Goal: Task Accomplishment & Management: Use online tool/utility

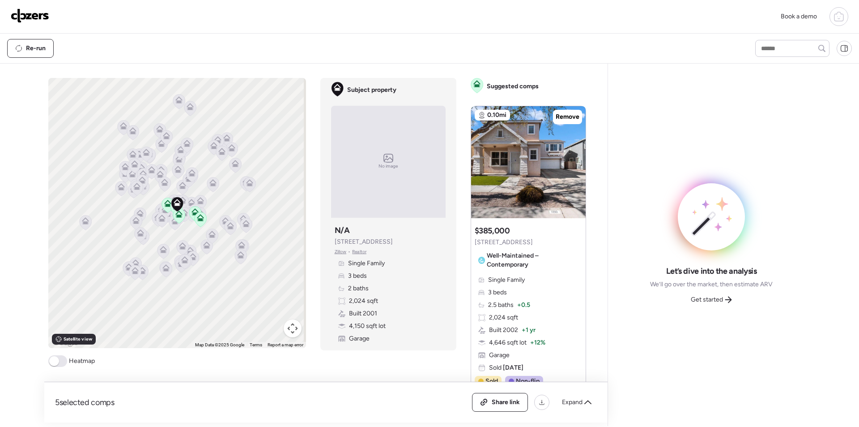
click at [26, 17] on img at bounding box center [30, 16] width 38 height 14
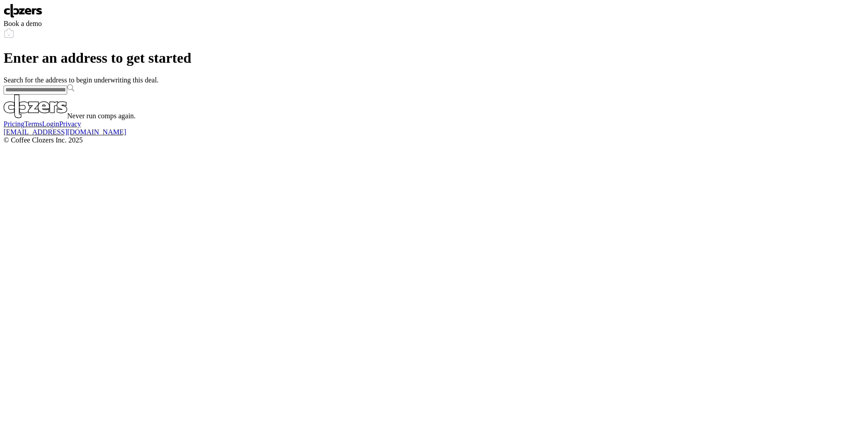
click at [67, 94] on input "text" at bounding box center [36, 89] width 64 height 9
paste input "**********"
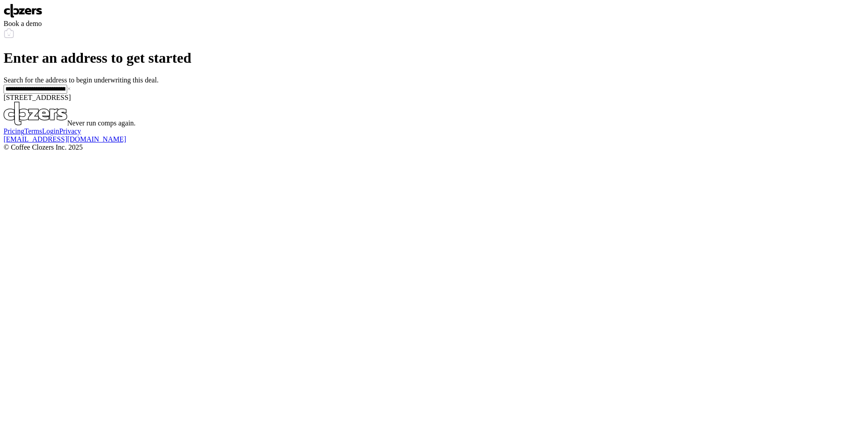
click at [71, 101] on span "33520 N 63rd St, Cave Creek, AZ, 85331" at bounding box center [37, 98] width 67 height 8
type input "**********"
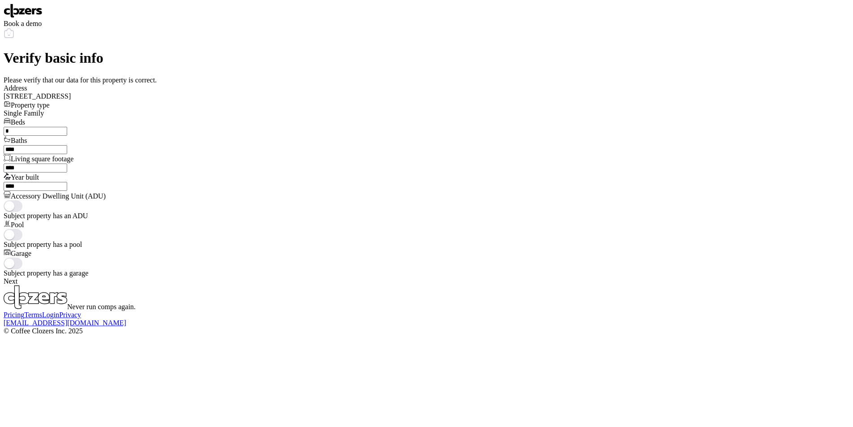
click at [67, 136] on input "*" at bounding box center [36, 131] width 64 height 9
click at [67, 136] on input "**" at bounding box center [36, 131] width 64 height 9
type input "*"
click at [67, 154] on input "****" at bounding box center [36, 149] width 64 height 9
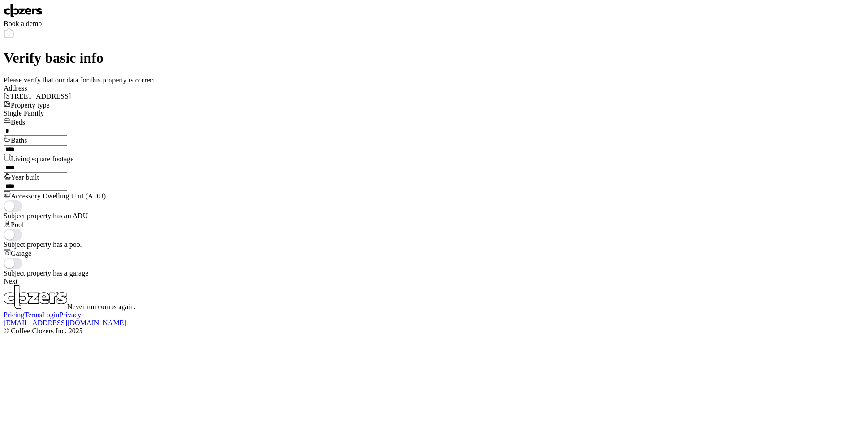
click at [67, 154] on input "****" at bounding box center [36, 149] width 64 height 9
type input "***"
click at [22, 229] on span at bounding box center [13, 235] width 19 height 12
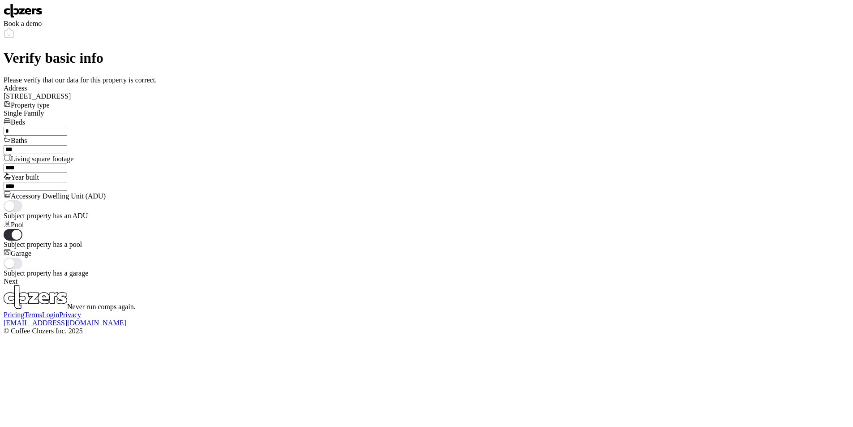
drag, startPoint x: 339, startPoint y: 229, endPoint x: 349, endPoint y: 234, distance: 11.4
click at [22, 257] on span at bounding box center [13, 263] width 19 height 12
click at [391, 277] on div "Next" at bounding box center [426, 281] width 845 height 8
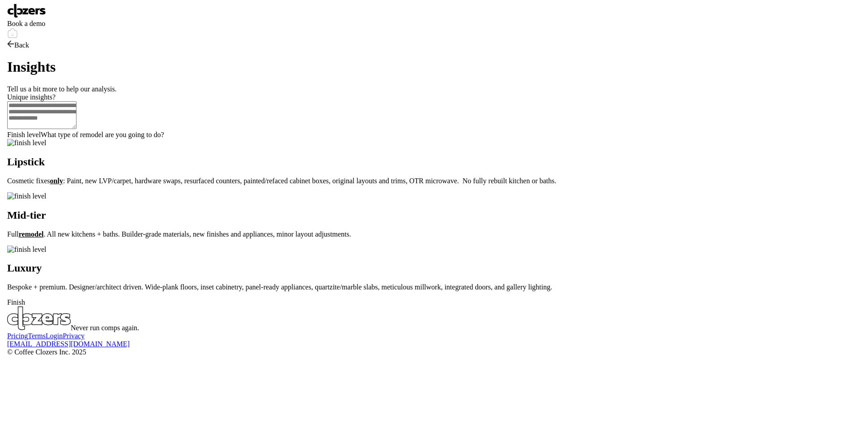
scroll to position [0, 0]
click at [449, 185] on p "Cosmetic fixes only : Paint, new LVP/carpet, hardware swaps, resurfaced counter…" at bounding box center [426, 181] width 845 height 8
click at [405, 306] on div "Finish" at bounding box center [426, 302] width 845 height 8
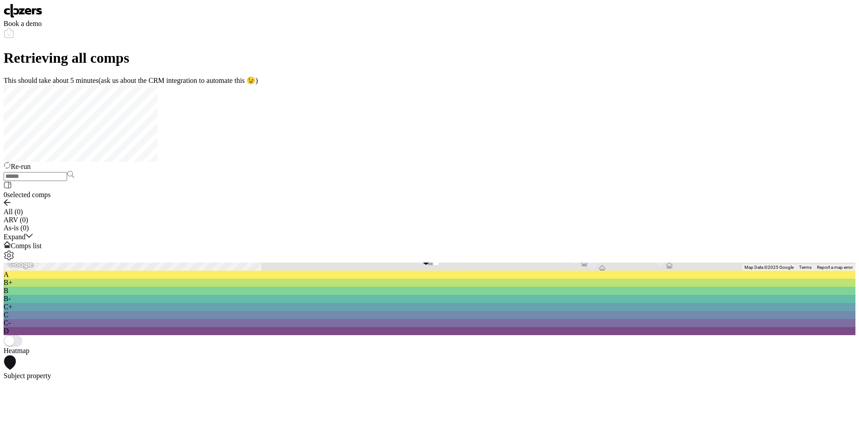
click at [50, 14] on div "Book a demo" at bounding box center [430, 22] width 852 height 37
click at [42, 15] on img at bounding box center [23, 11] width 39 height 14
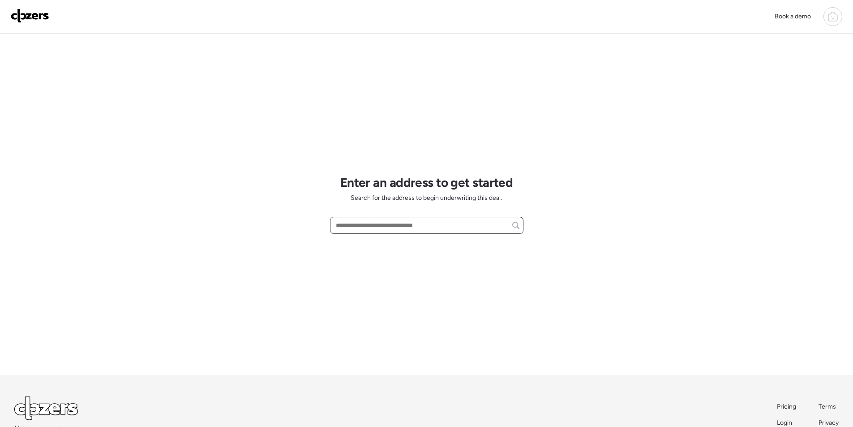
click at [388, 225] on input "text" at bounding box center [426, 225] width 185 height 13
paste input "**********"
click at [388, 237] on span "[STREET_ADDRESS][PERSON_NAME]" at bounding box center [387, 241] width 108 height 9
type input "**********"
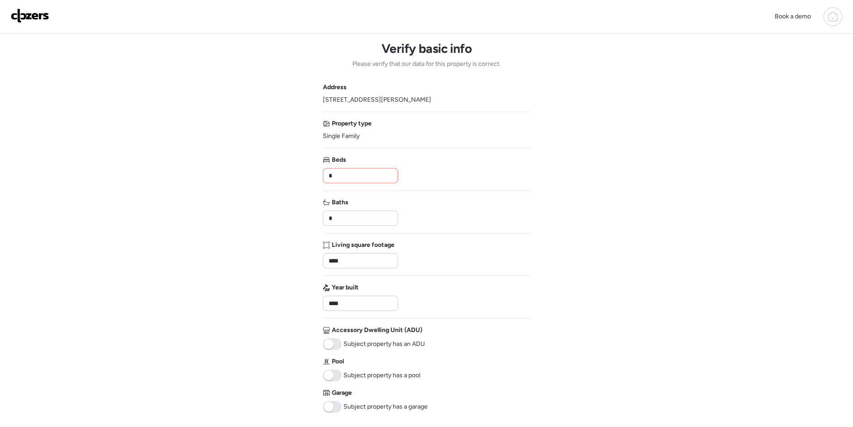
click at [348, 174] on input "*" at bounding box center [360, 175] width 67 height 13
type input "*"
click at [339, 218] on input "*" at bounding box center [360, 218] width 67 height 13
click at [339, 218] on input "**" at bounding box center [360, 218] width 67 height 13
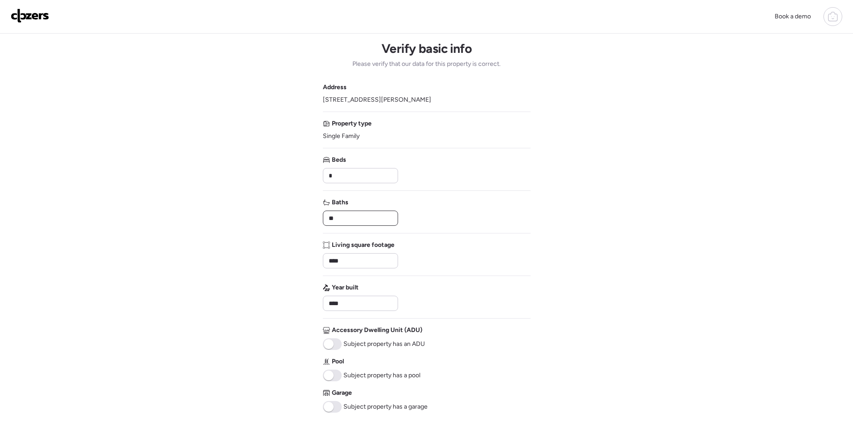
click at [339, 218] on input "**" at bounding box center [360, 218] width 67 height 13
type input "*"
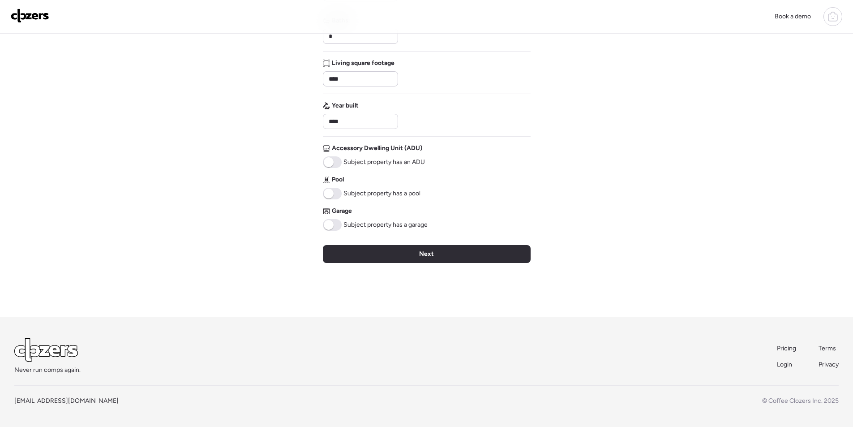
drag, startPoint x: 341, startPoint y: 193, endPoint x: 340, endPoint y: 207, distance: 13.5
click at [341, 193] on span at bounding box center [332, 194] width 19 height 12
click at [337, 223] on span at bounding box center [332, 225] width 19 height 12
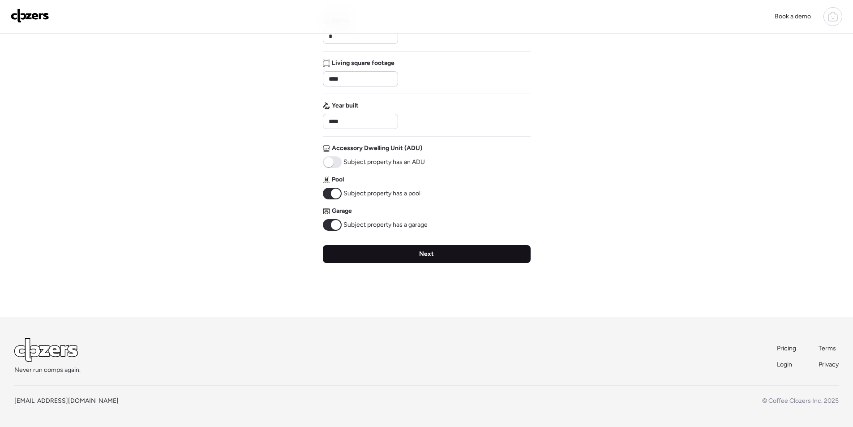
click at [394, 257] on div "Next" at bounding box center [427, 254] width 208 height 18
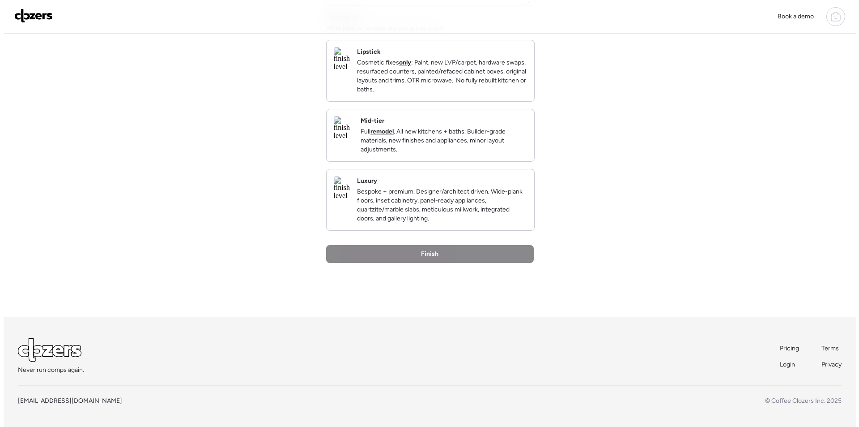
scroll to position [0, 0]
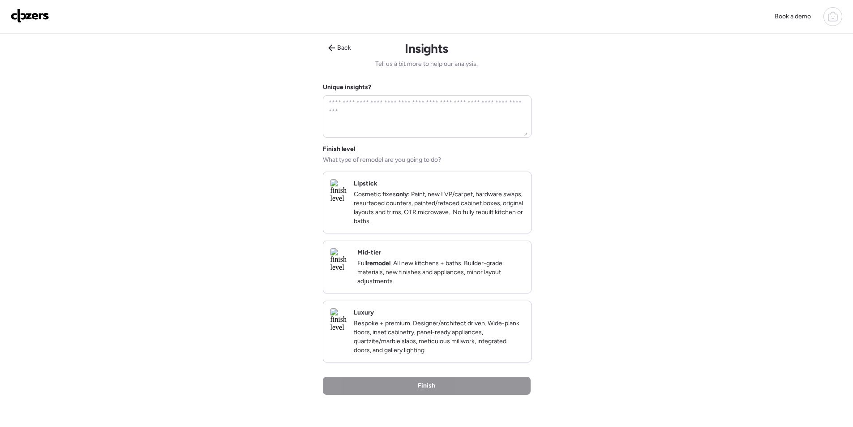
click at [383, 280] on div "Mid-tier Full remodel . All new kitchens + baths. Builder-grade materials, new …" at bounding box center [427, 267] width 208 height 52
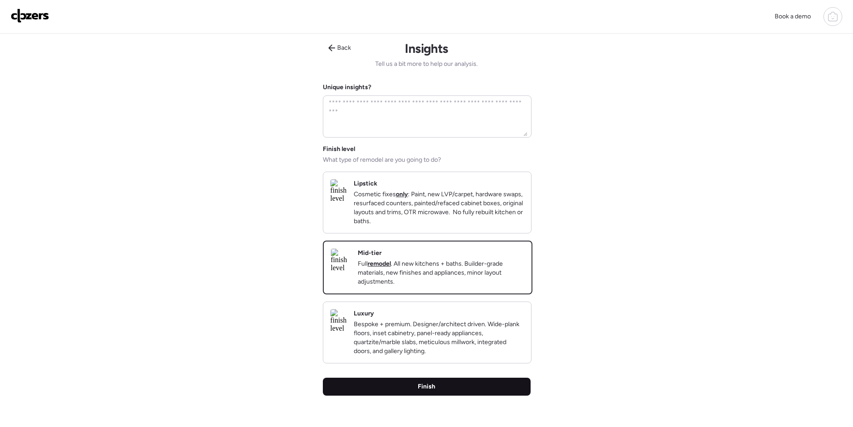
click at [438, 395] on div "Finish" at bounding box center [427, 386] width 208 height 18
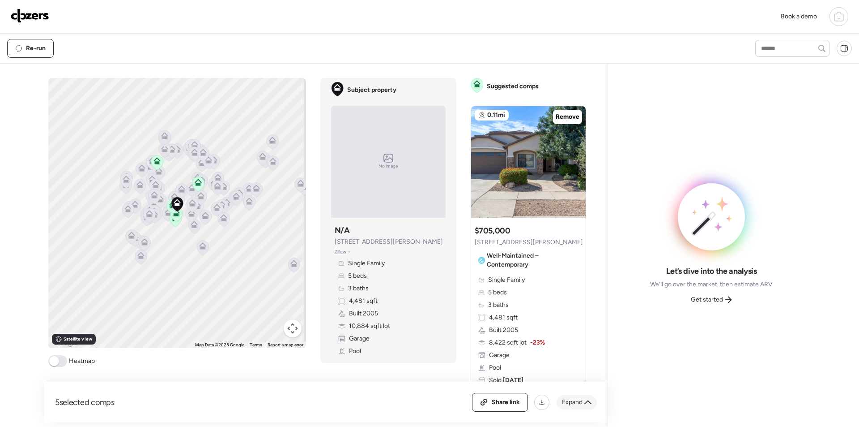
click at [561, 400] on div "Expand" at bounding box center [577, 402] width 40 height 14
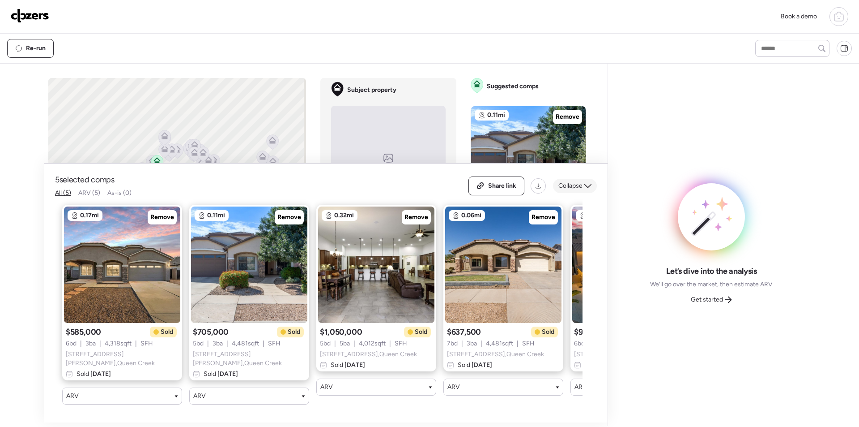
click at [572, 187] on span "Collapse" at bounding box center [571, 185] width 24 height 9
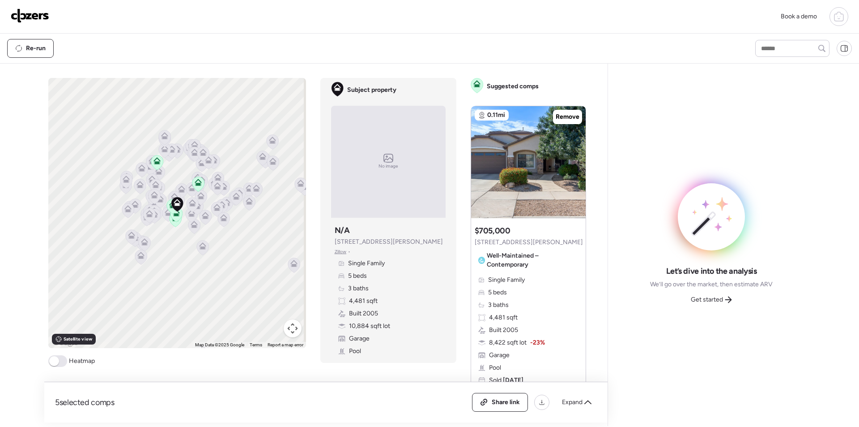
click at [85, 401] on span "5 selected comps" at bounding box center [85, 402] width 60 height 11
click at [704, 298] on span "Get started" at bounding box center [707, 299] width 32 height 9
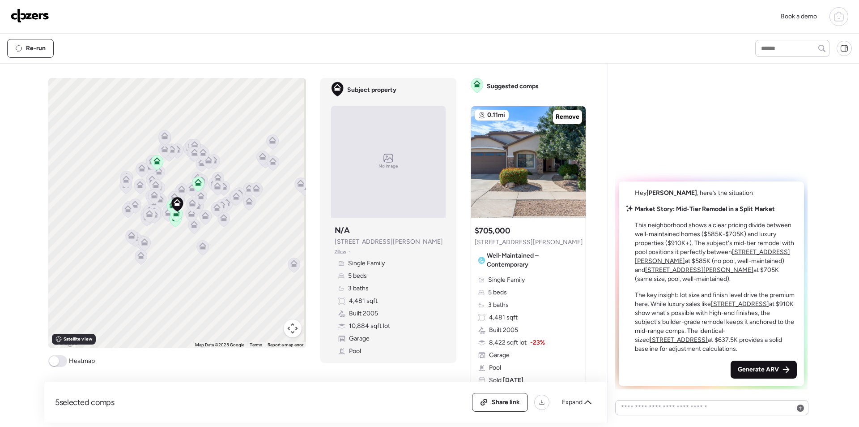
click at [752, 371] on span "Generate ARV" at bounding box center [758, 369] width 41 height 9
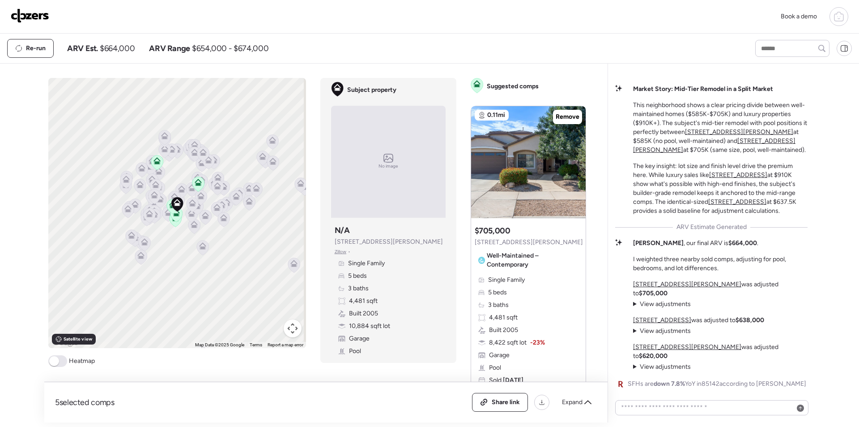
click at [117, 45] on span "$664,000" at bounding box center [117, 48] width 35 height 11
copy span "664,000"
click at [585, 405] on icon at bounding box center [588, 401] width 7 height 7
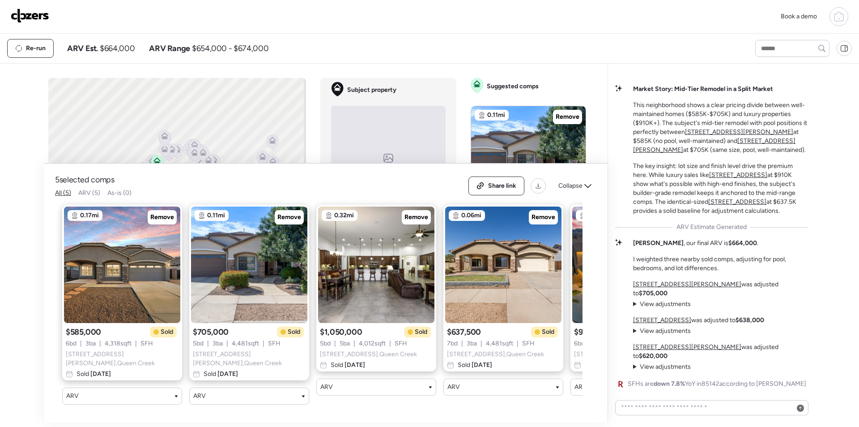
scroll to position [0, 115]
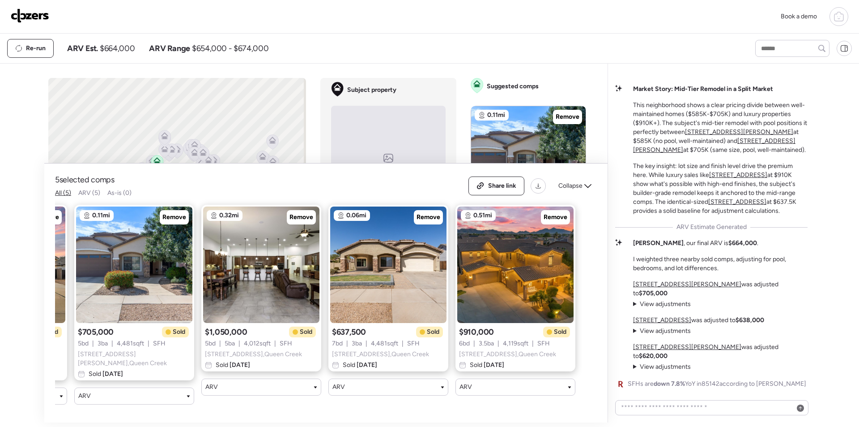
drag, startPoint x: 578, startPoint y: 192, endPoint x: 512, endPoint y: 200, distance: 66.3
click at [577, 190] on span "Collapse" at bounding box center [571, 185] width 24 height 9
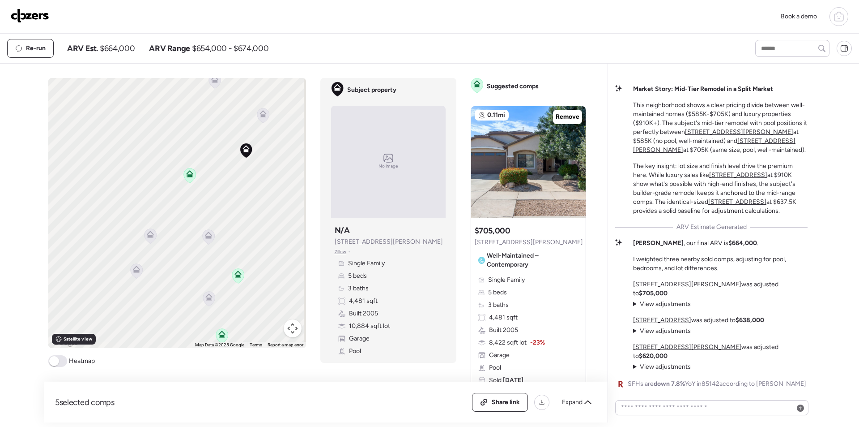
drag, startPoint x: 149, startPoint y: 260, endPoint x: 224, endPoint y: 223, distance: 83.7
click at [225, 223] on div "To activate drag with keyboard, press Alt + Enter. Once in keyboard drag state,…" at bounding box center [177, 213] width 258 height 270
click at [204, 237] on icon at bounding box center [208, 235] width 12 height 15
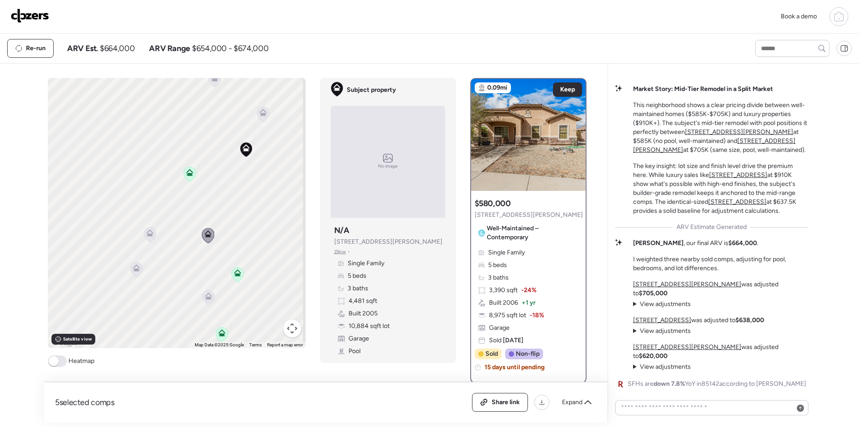
click at [146, 238] on icon at bounding box center [150, 234] width 12 height 15
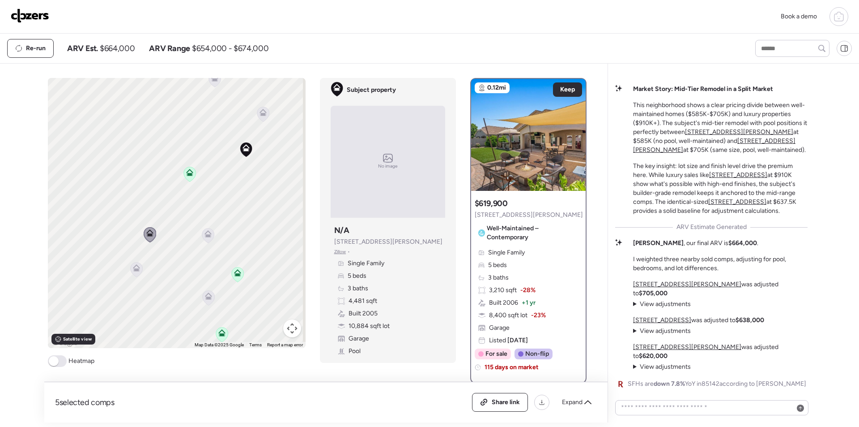
click at [131, 273] on icon at bounding box center [136, 269] width 12 height 15
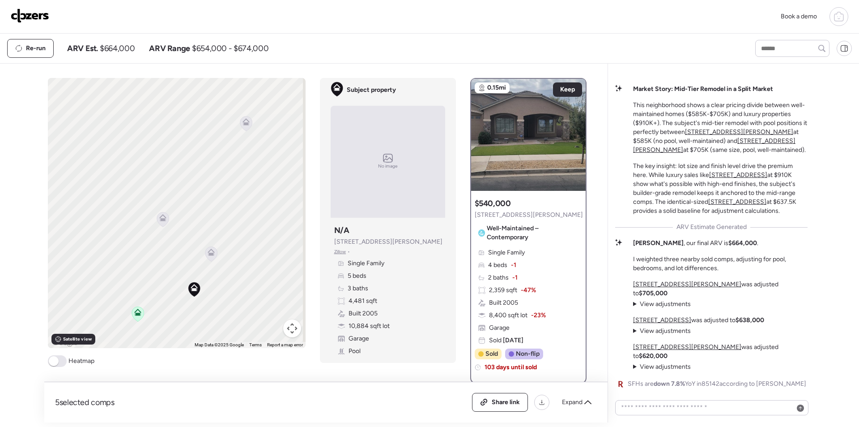
drag, startPoint x: 221, startPoint y: 186, endPoint x: 211, endPoint y: 258, distance: 72.3
click at [169, 329] on div "To activate drag with keyboard, press Alt + Enter. Once in keyboard drag state,…" at bounding box center [177, 213] width 258 height 270
click at [209, 258] on div at bounding box center [210, 255] width 13 height 17
click at [159, 230] on icon at bounding box center [162, 226] width 12 height 15
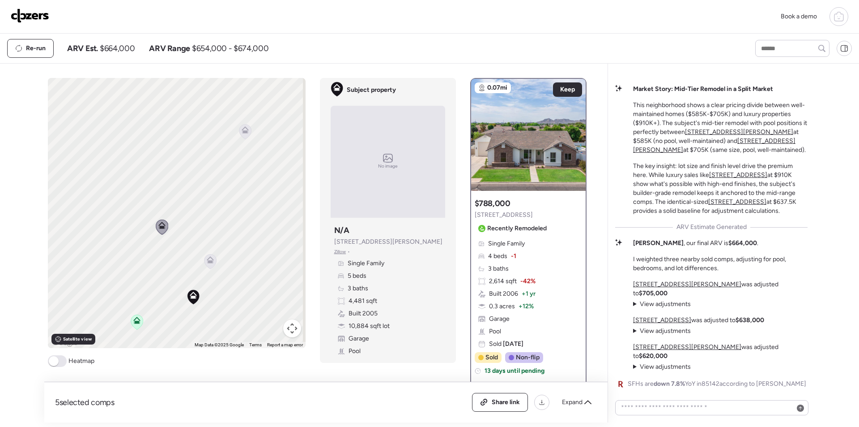
click at [207, 264] on icon at bounding box center [210, 261] width 12 height 15
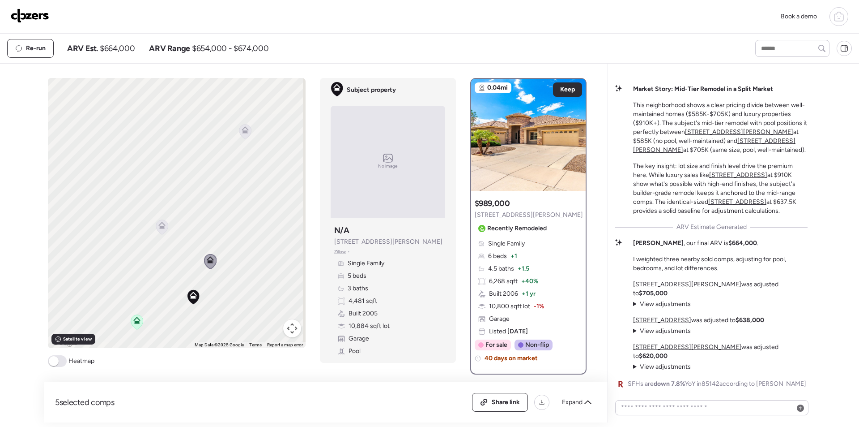
click at [157, 230] on icon at bounding box center [162, 226] width 12 height 15
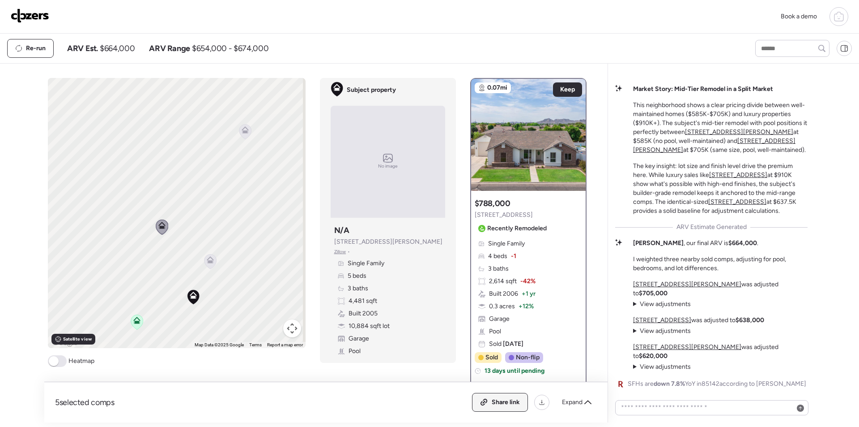
click at [505, 395] on div "Share link" at bounding box center [500, 402] width 55 height 18
click at [29, 9] on img at bounding box center [30, 16] width 38 height 14
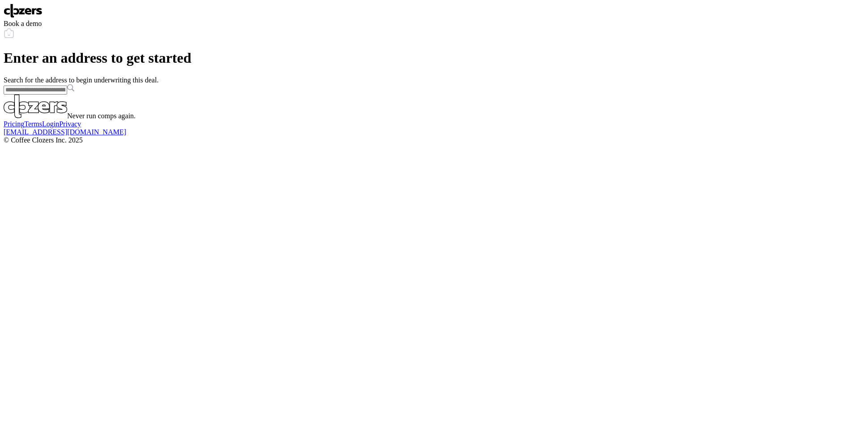
click at [67, 94] on input "text" at bounding box center [36, 89] width 64 height 9
paste input "**********"
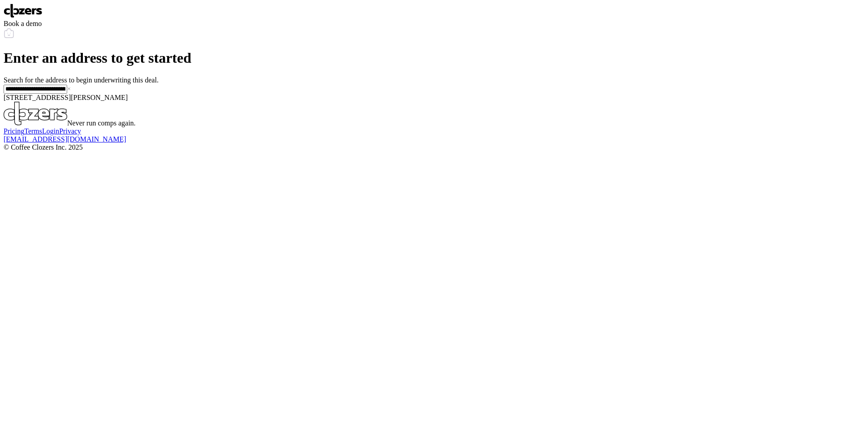
click at [128, 101] on span "[STREET_ADDRESS][PERSON_NAME]" at bounding box center [66, 98] width 124 height 8
type input "**********"
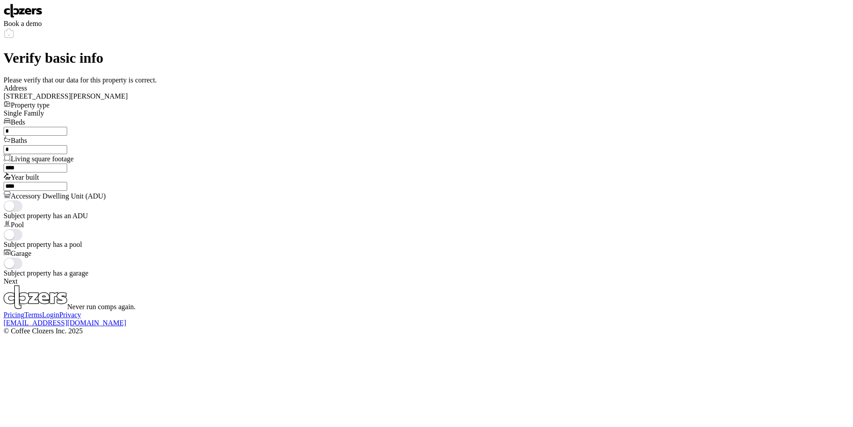
scroll to position [182, 0]
click at [406, 277] on div "Next" at bounding box center [426, 281] width 845 height 8
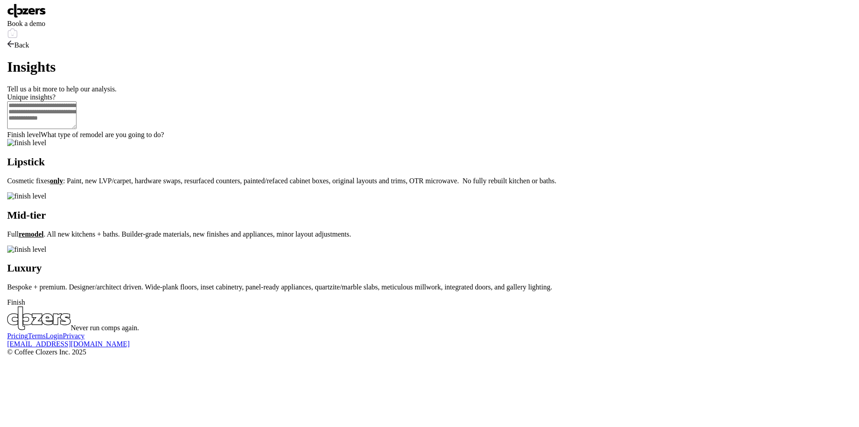
scroll to position [0, 0]
click at [362, 238] on div "Mid-tier Full remodel . All new kitchens + baths. Builder-grade materials, new …" at bounding box center [426, 215] width 845 height 46
click at [393, 306] on div "Finish" at bounding box center [426, 302] width 845 height 8
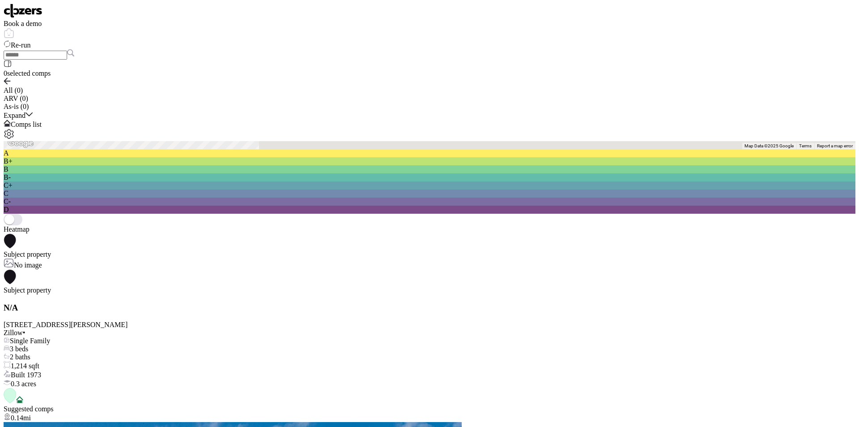
click at [214, 141] on div "To activate drag with keyboard, press Alt + Enter. Once in keyboard drag state,…" at bounding box center [430, 145] width 852 height 8
click at [474, 37] on icon at bounding box center [477, 35] width 6 height 3
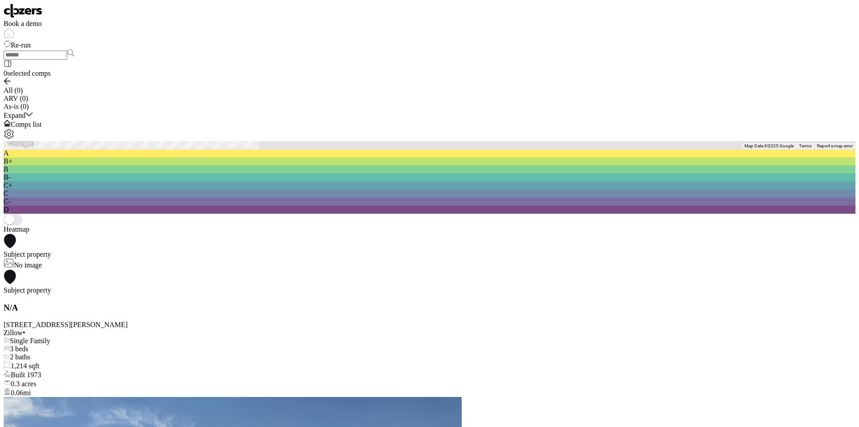
click at [517, 67] on icon at bounding box center [523, 59] width 12 height 15
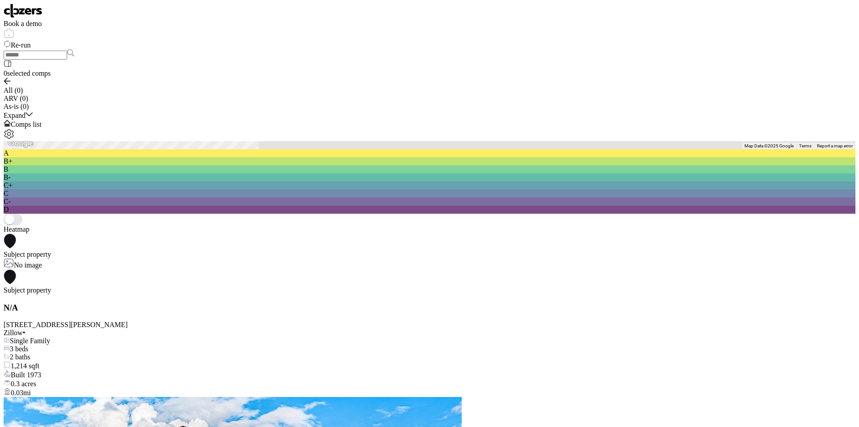
click at [222, 141] on div "To activate drag with keyboard, press Alt + Enter. Once in keyboard drag state,…" at bounding box center [430, 145] width 852 height 8
click at [474, 34] on icon at bounding box center [477, 32] width 7 height 4
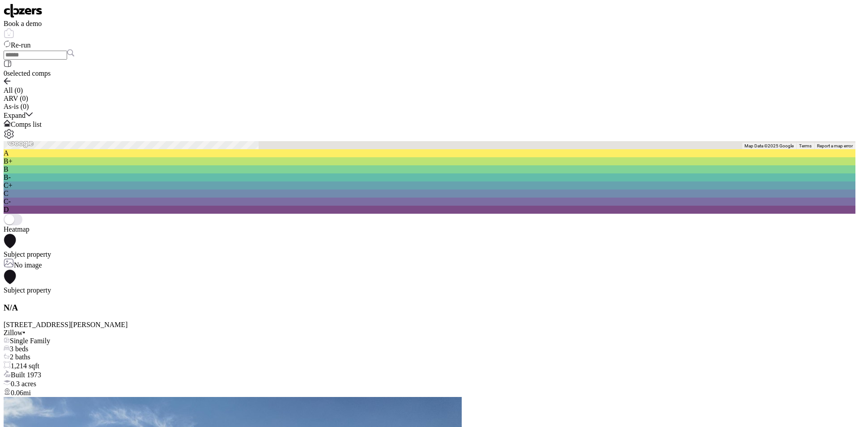
click at [411, 65] on icon at bounding box center [417, 57] width 13 height 15
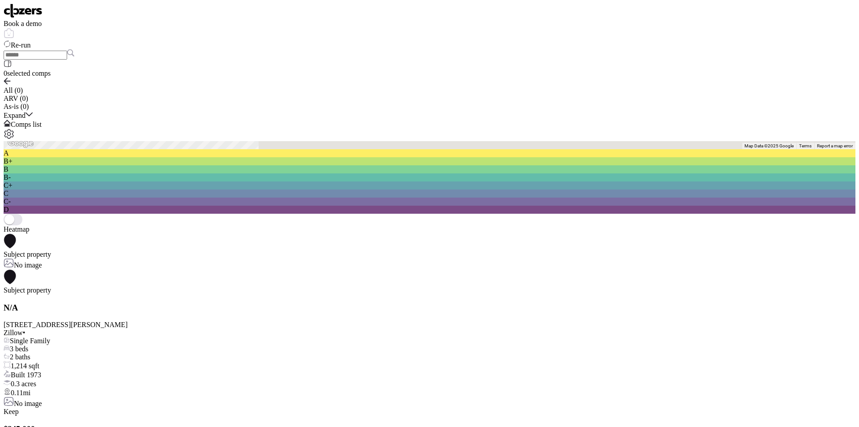
click at [358, 84] on icon at bounding box center [364, 76] width 12 height 15
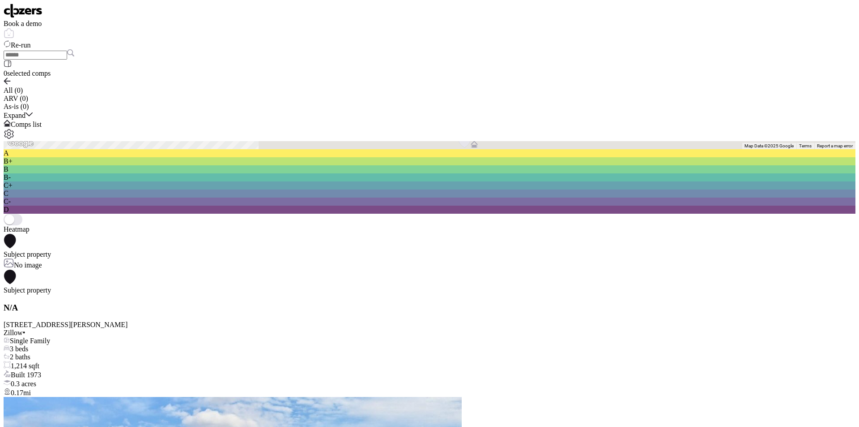
click at [358, 60] on icon at bounding box center [364, 52] width 12 height 15
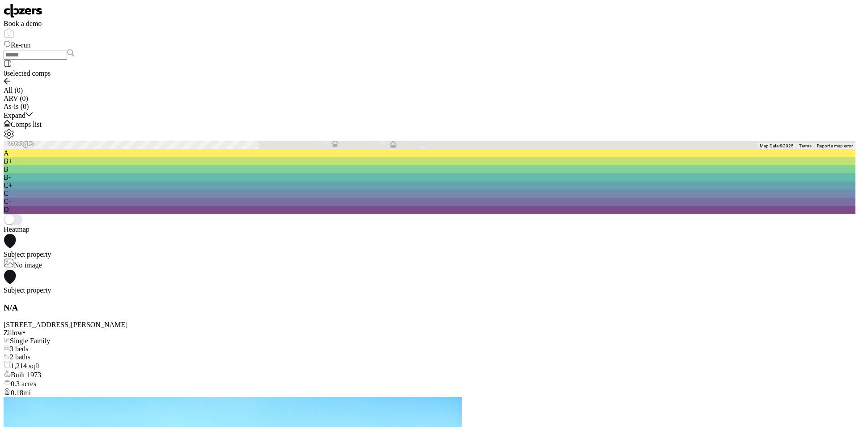
drag, startPoint x: 140, startPoint y: 201, endPoint x: 199, endPoint y: 177, distance: 63.7
click at [199, 149] on div "To activate drag with keyboard, press Alt + Enter. Once in keyboard drag state,…" at bounding box center [430, 145] width 852 height 8
click at [378, 124] on icon at bounding box center [384, 116] width 12 height 15
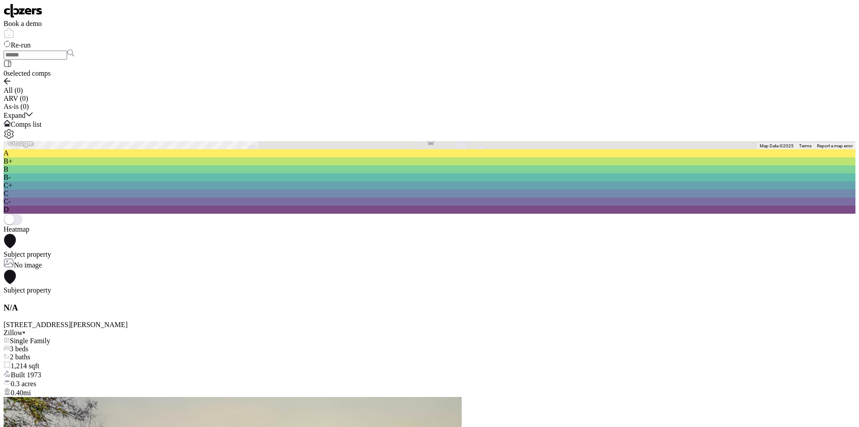
click at [436, 125] on icon at bounding box center [442, 117] width 12 height 15
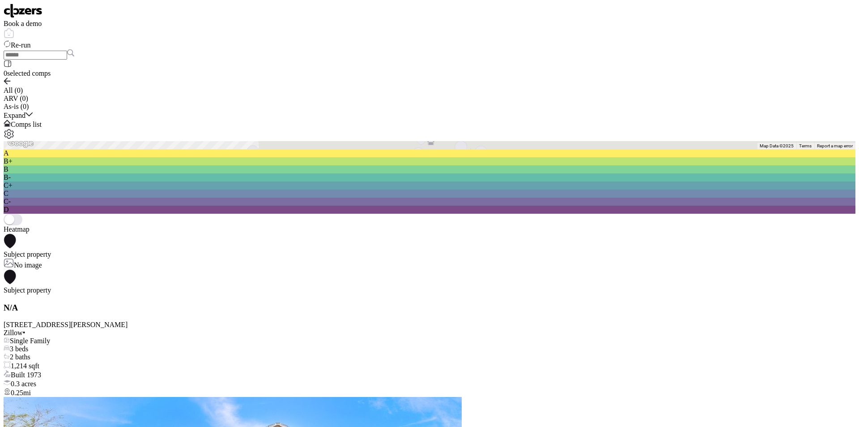
click at [415, 145] on icon at bounding box center [421, 137] width 12 height 15
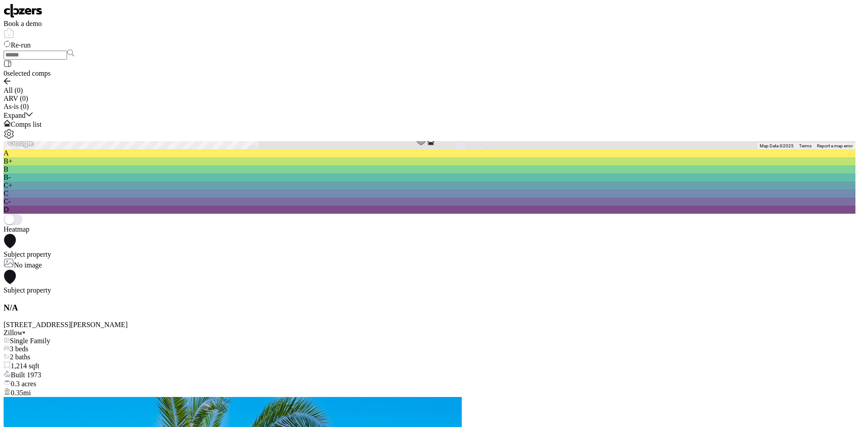
click at [476, 136] on icon at bounding box center [482, 128] width 12 height 15
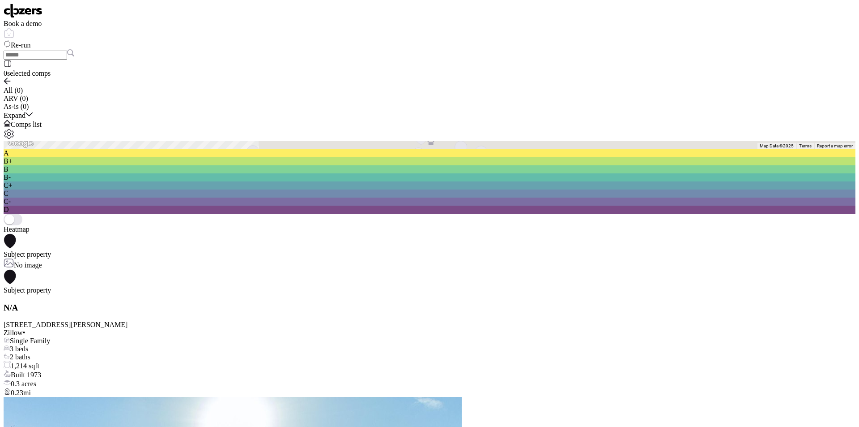
click at [219, 149] on div "To activate drag with keyboard, press Alt + Enter. Once in keyboard drag state,…" at bounding box center [430, 145] width 852 height 8
drag, startPoint x: 216, startPoint y: 192, endPoint x: 215, endPoint y: 182, distance: 9.4
click at [215, 149] on div "To activate drag with keyboard, press Alt + Enter. Once in keyboard drag state,…" at bounding box center [430, 145] width 852 height 8
click at [433, 160] on icon at bounding box center [439, 152] width 12 height 15
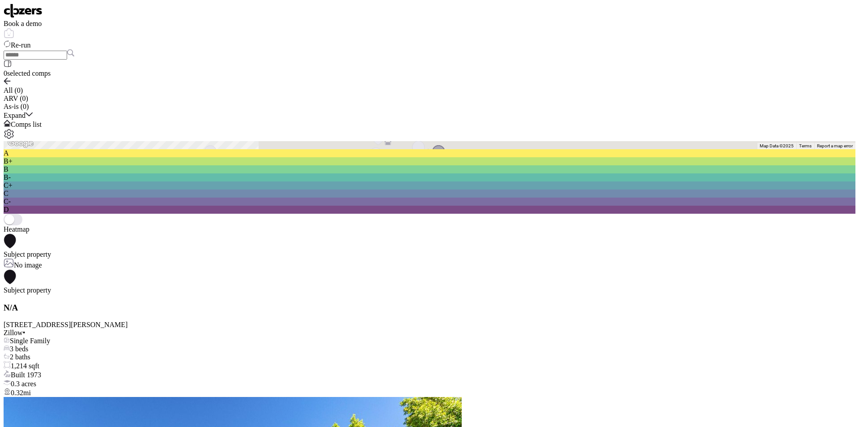
click at [445, 177] on icon at bounding box center [448, 173] width 7 height 7
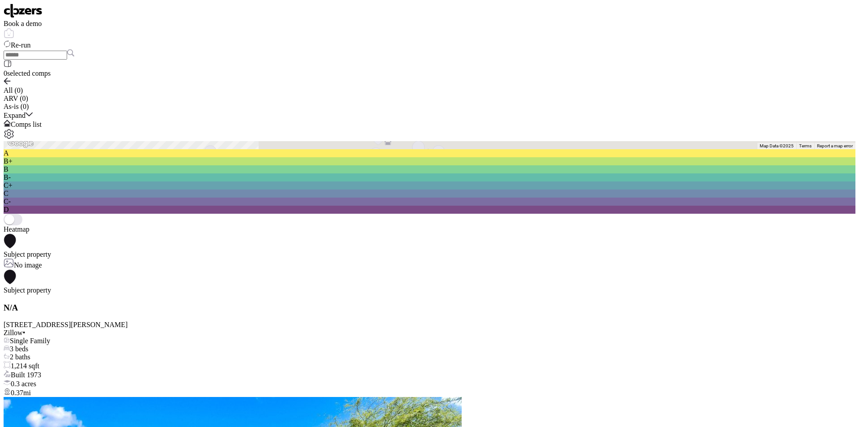
click at [156, 149] on div "To activate drag with keyboard, press Alt + Enter. Once in keyboard drag state,…" at bounding box center [430, 145] width 852 height 8
click at [435, 183] on icon at bounding box center [438, 178] width 7 height 7
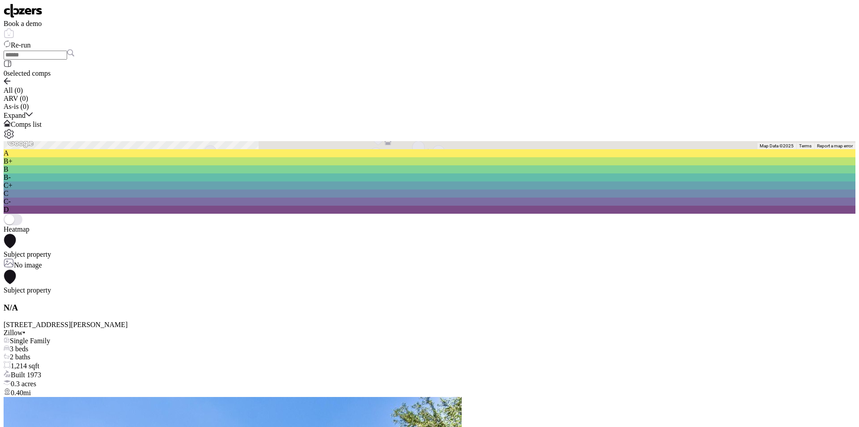
click at [232, 149] on div "To activate drag with keyboard, press Alt + Enter. Once in keyboard drag state,…" at bounding box center [430, 145] width 852 height 8
click at [229, 149] on div "To activate drag with keyboard, press Alt + Enter. Once in keyboard drag state,…" at bounding box center [430, 145] width 852 height 8
click at [478, 107] on icon at bounding box center [481, 102] width 7 height 7
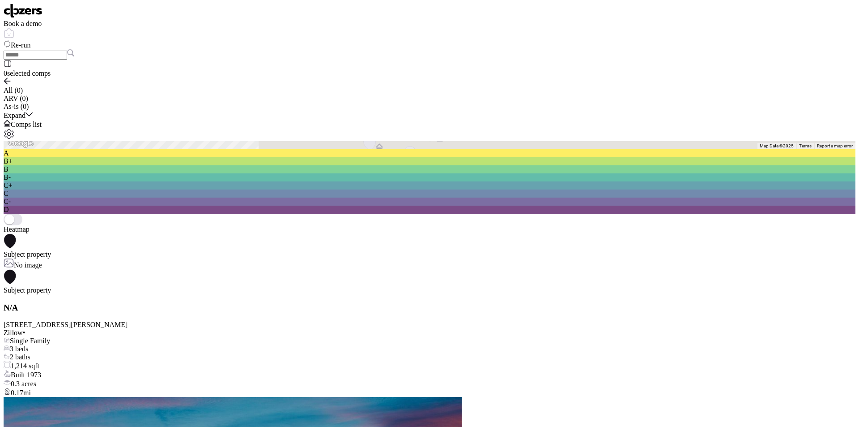
click at [503, 90] on icon at bounding box center [506, 88] width 6 height 3
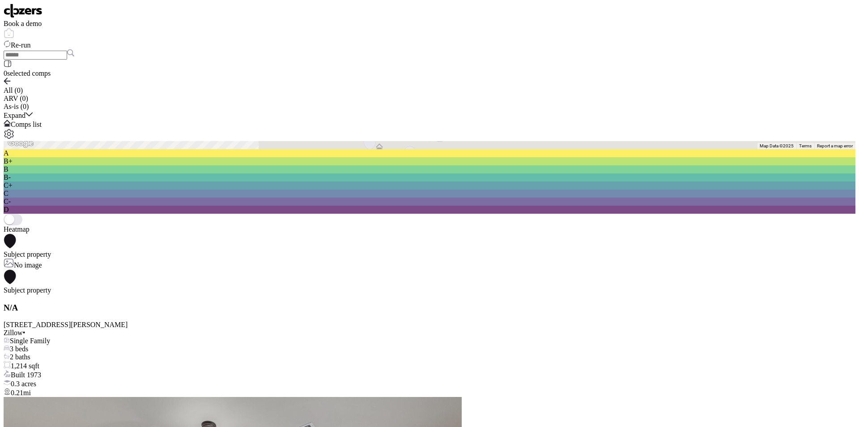
click at [489, 48] on icon at bounding box center [495, 41] width 12 height 15
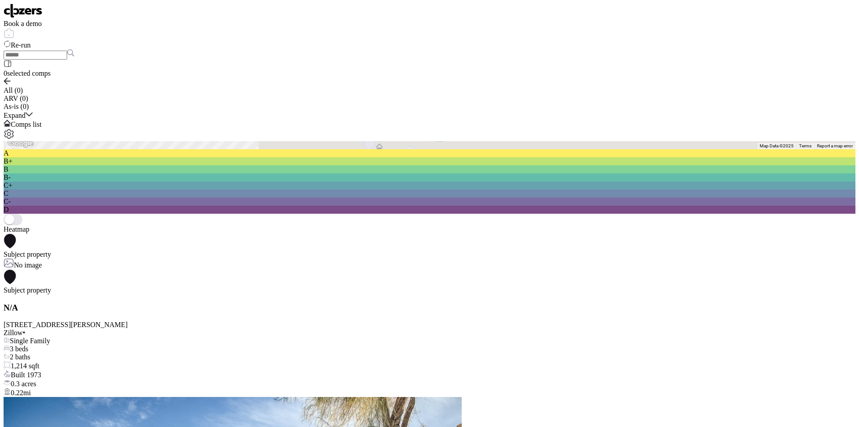
click at [533, 80] on icon at bounding box center [536, 78] width 6 height 3
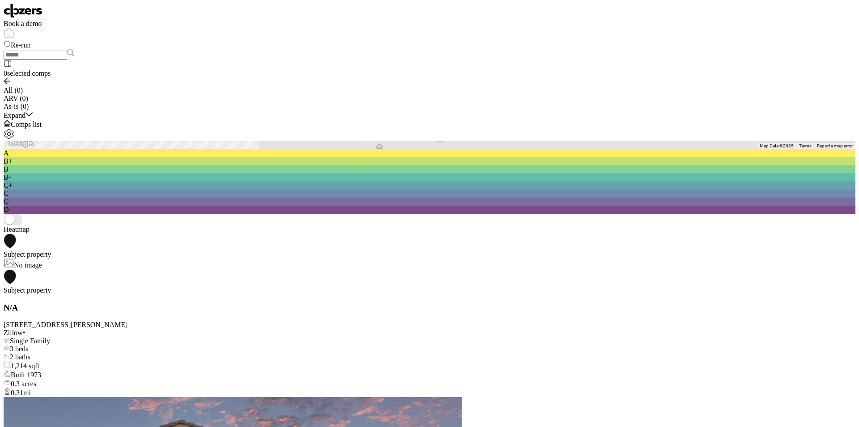
click at [533, 80] on icon at bounding box center [536, 78] width 6 height 3
drag, startPoint x: 222, startPoint y: 215, endPoint x: 165, endPoint y: 274, distance: 81.7
click at [165, 149] on div "To activate drag with keyboard, press Alt + Enter. Once in keyboard drag state,…" at bounding box center [430, 145] width 852 height 8
drag, startPoint x: 171, startPoint y: 257, endPoint x: 221, endPoint y: 203, distance: 73.5
click at [465, 136] on div at bounding box center [475, 127] width 20 height 17
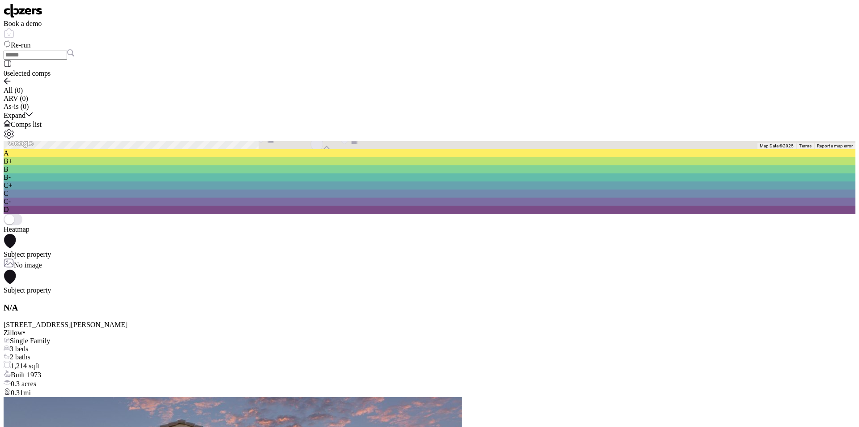
click at [339, 144] on icon at bounding box center [345, 136] width 12 height 15
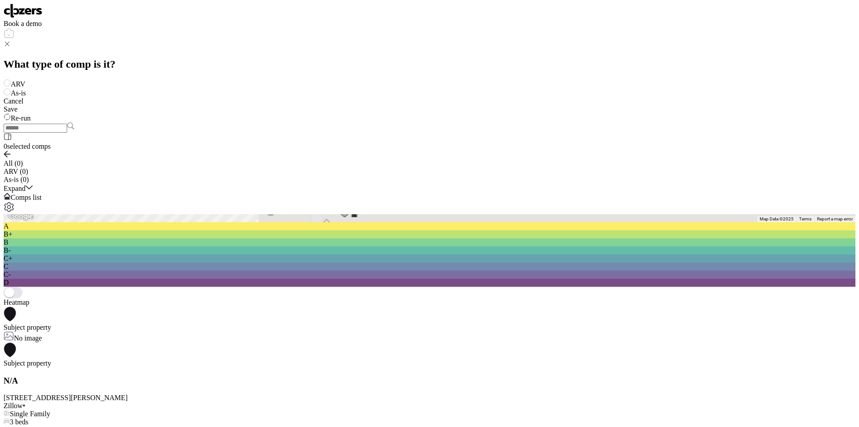
click at [354, 83] on div "ARV As-is" at bounding box center [430, 88] width 852 height 18
click at [26, 87] on span "ARV" at bounding box center [18, 84] width 15 height 8
click at [17, 113] on span "Save" at bounding box center [11, 109] width 14 height 8
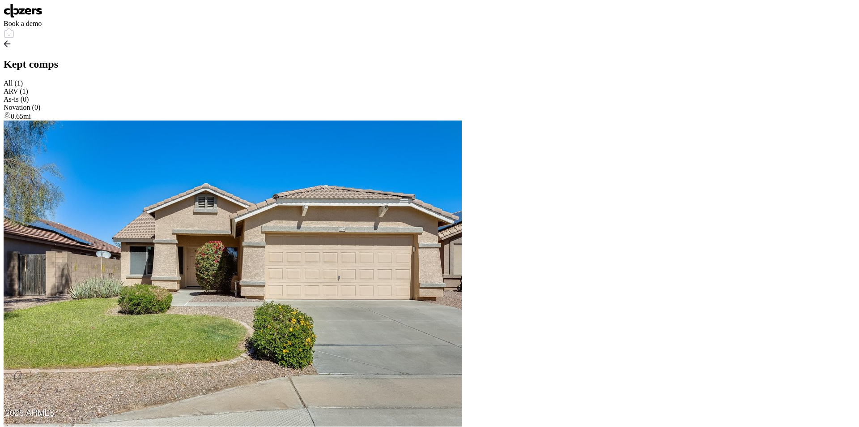
drag, startPoint x: 235, startPoint y: 119, endPoint x: 154, endPoint y: 243, distance: 148.5
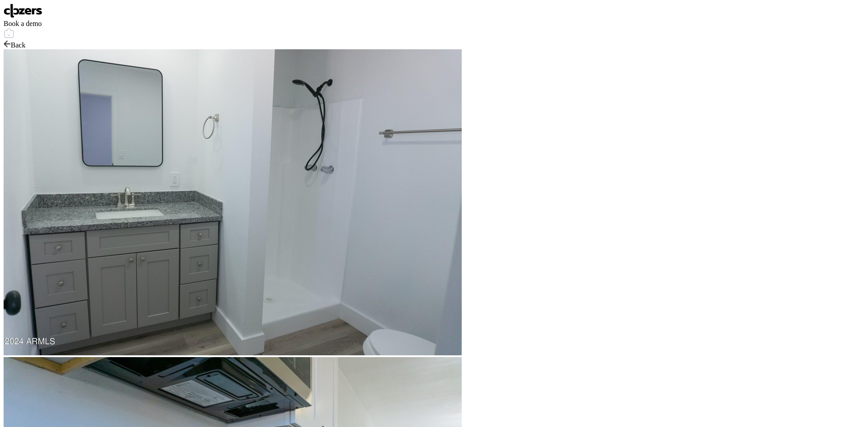
click at [26, 41] on span "Back" at bounding box center [18, 45] width 15 height 8
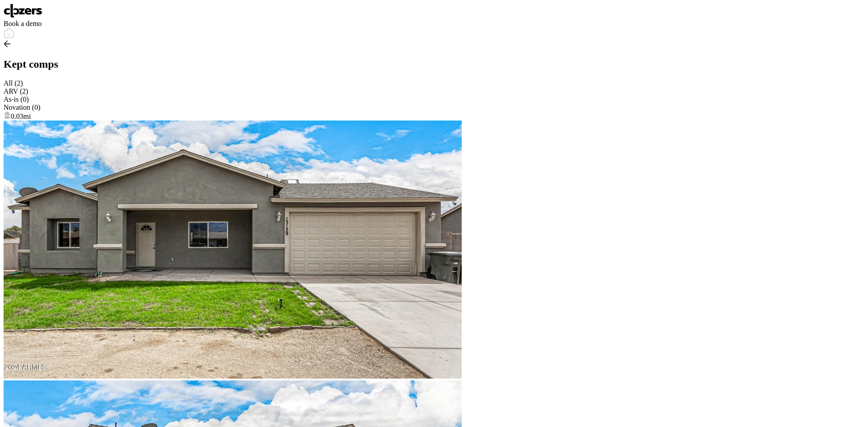
drag, startPoint x: 349, startPoint y: 87, endPoint x: 392, endPoint y: 100, distance: 44.8
drag, startPoint x: 520, startPoint y: 142, endPoint x: 511, endPoint y: 137, distance: 10.8
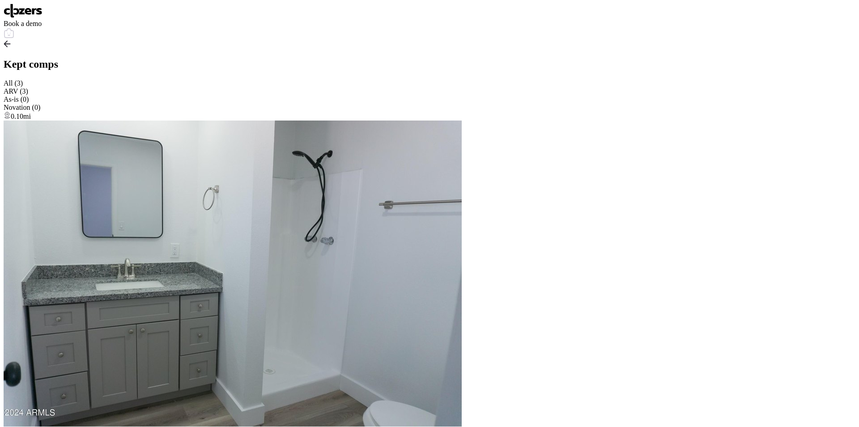
drag, startPoint x: 104, startPoint y: 48, endPoint x: 120, endPoint y: 38, distance: 19.1
copy span "375,000"
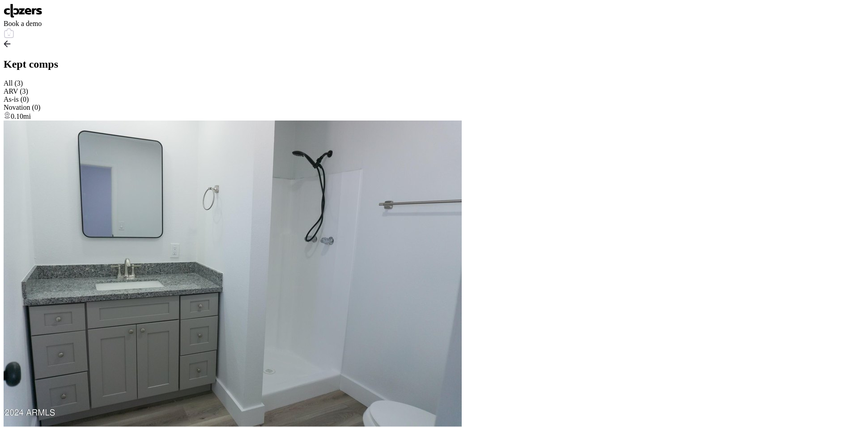
drag, startPoint x: 501, startPoint y: 396, endPoint x: 474, endPoint y: 320, distance: 80.7
click at [43, 13] on img at bounding box center [23, 11] width 39 height 14
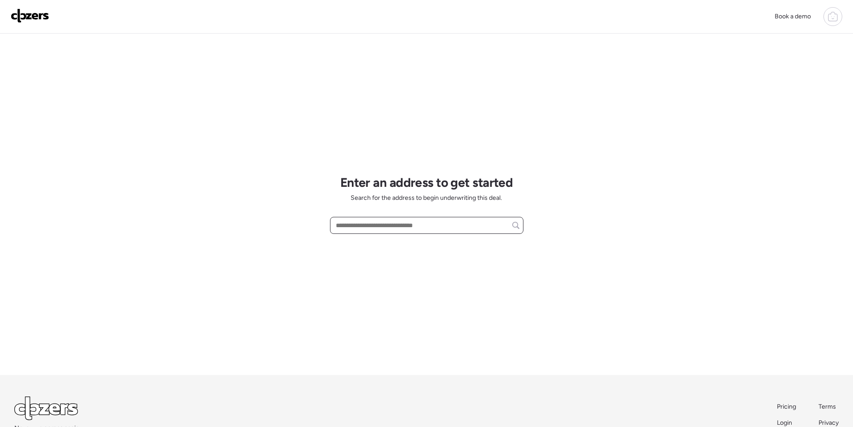
click at [413, 227] on input "text" at bounding box center [426, 225] width 185 height 13
paste input "**********"
click at [392, 239] on span "[STREET_ADDRESS]" at bounding box center [362, 241] width 58 height 9
type input "**********"
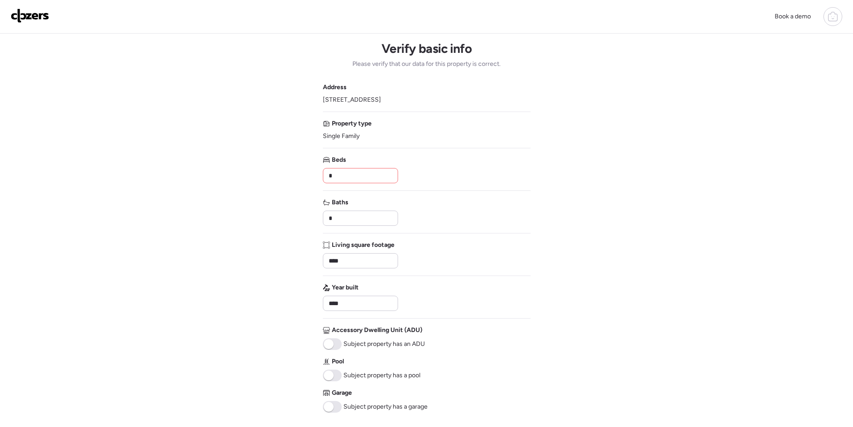
drag, startPoint x: 359, startPoint y: 169, endPoint x: 358, endPoint y: 175, distance: 6.4
click at [358, 170] on div "*" at bounding box center [360, 175] width 75 height 15
click at [357, 175] on input "*" at bounding box center [360, 175] width 67 height 13
type input "**"
click at [341, 219] on input "*" at bounding box center [360, 218] width 67 height 13
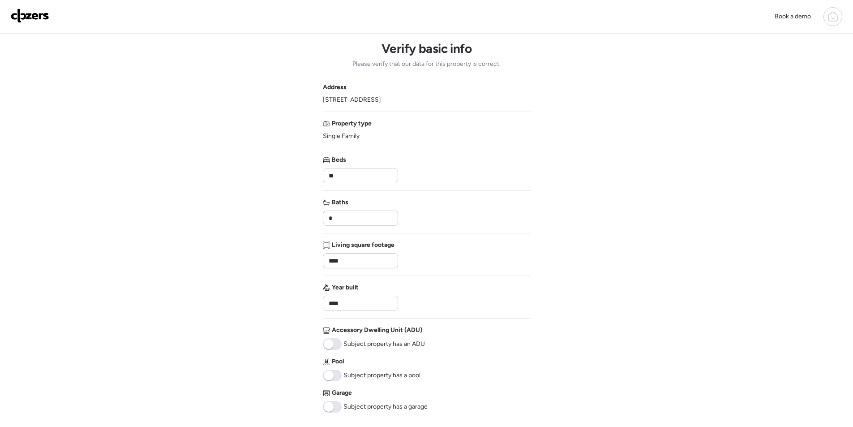
click at [341, 183] on div "Address [STREET_ADDRESS] Property type Single Family Beds ** Baths * Living squ…" at bounding box center [427, 247] width 208 height 329
click at [342, 177] on input "**" at bounding box center [360, 175] width 67 height 13
type input "*"
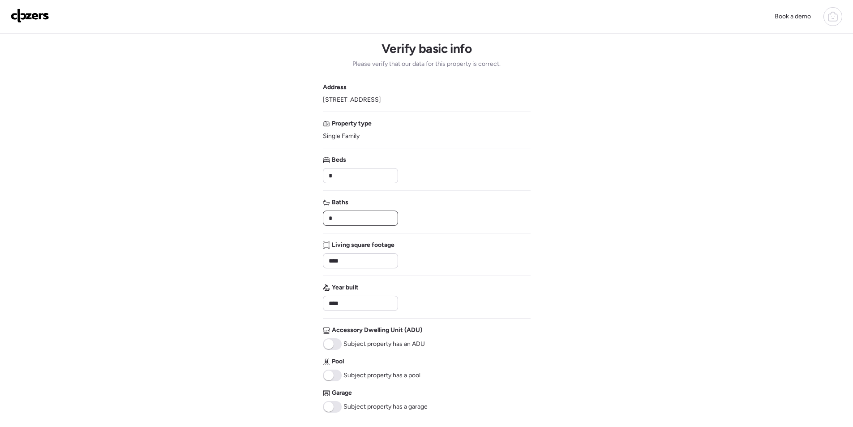
click at [355, 213] on input "*" at bounding box center [360, 218] width 67 height 13
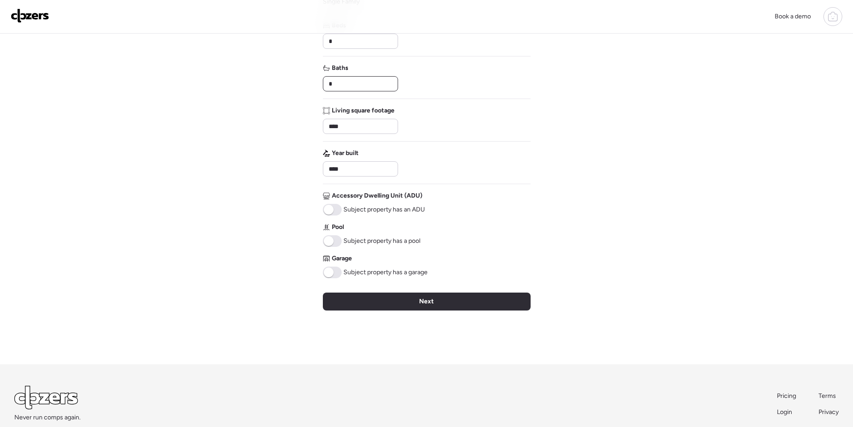
type input "*"
drag, startPoint x: 339, startPoint y: 244, endPoint x: 341, endPoint y: 252, distance: 8.3
click at [340, 247] on div "Address [STREET_ADDRESS] Property type Single Family Beds * Baths * Living squa…" at bounding box center [427, 113] width 208 height 329
click at [339, 263] on div "Garage Subject property has a garage" at bounding box center [375, 266] width 105 height 24
click at [345, 273] on span "Subject property has a garage" at bounding box center [385, 272] width 84 height 9
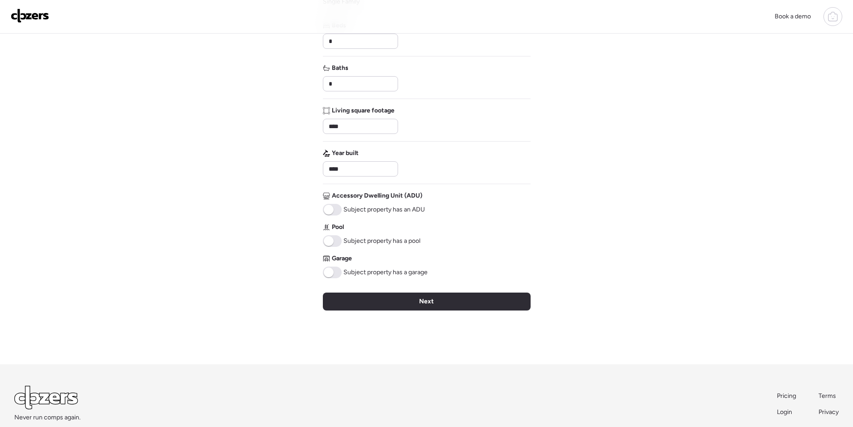
click at [336, 243] on span at bounding box center [332, 241] width 19 height 12
click at [337, 279] on div "Verify basic info Please verify that our data for this property is correct. Add…" at bounding box center [427, 131] width 208 height 465
click at [339, 279] on div "Verify basic info Please verify that our data for this property is correct. Add…" at bounding box center [427, 131] width 208 height 465
click at [334, 279] on div "Verify basic info Please verify that our data for this property is correct. Add…" at bounding box center [427, 131] width 208 height 465
click at [329, 274] on span at bounding box center [329, 272] width 10 height 10
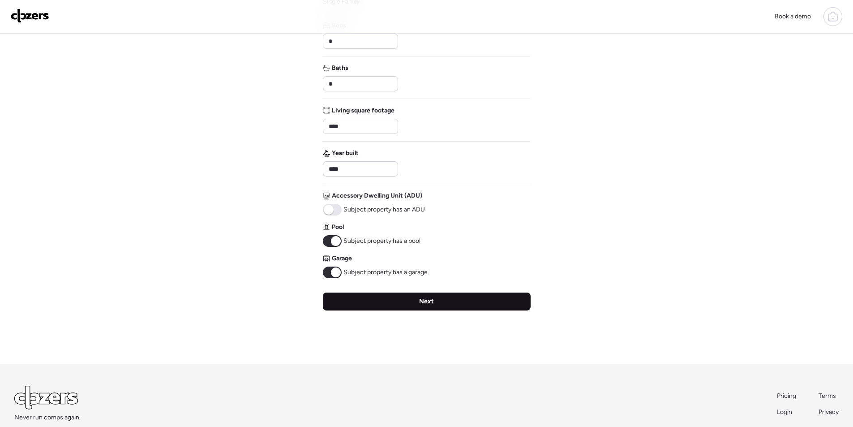
click at [386, 302] on div "Next" at bounding box center [427, 301] width 208 height 18
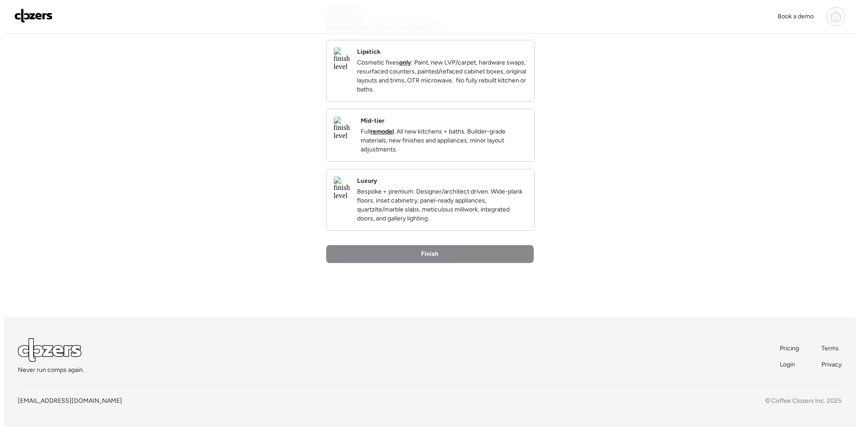
scroll to position [0, 0]
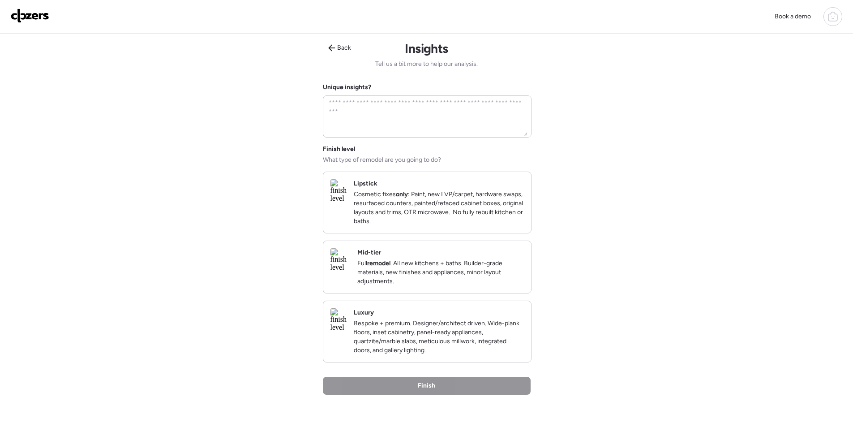
drag, startPoint x: 380, startPoint y: 285, endPoint x: 382, endPoint y: 294, distance: 9.7
click at [379, 285] on div "Mid-tier Full remodel . All new kitchens + baths. Builder-grade materials, new …" at bounding box center [427, 267] width 208 height 52
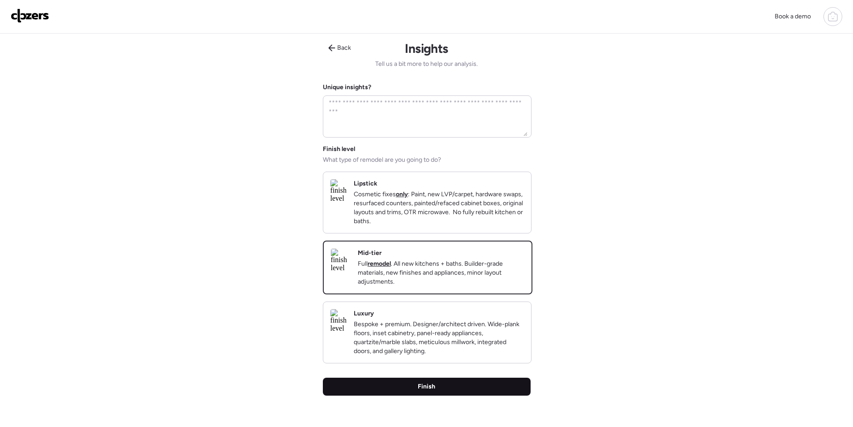
click at [403, 393] on div "Finish" at bounding box center [427, 386] width 208 height 18
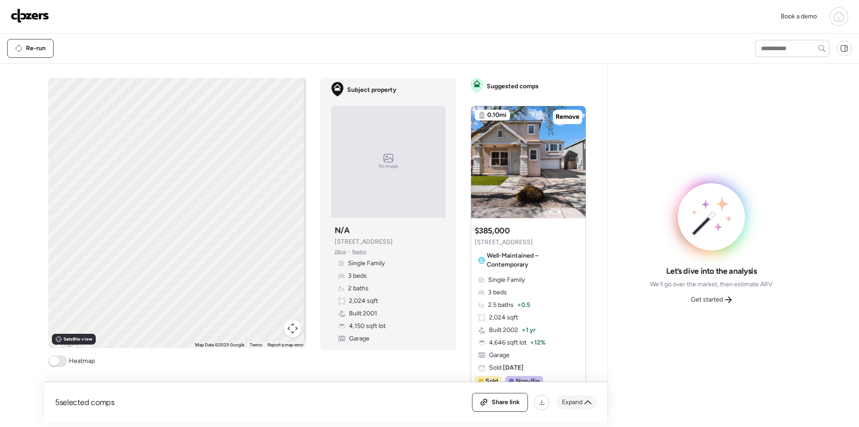
click at [577, 396] on div "Expand" at bounding box center [577, 402] width 40 height 14
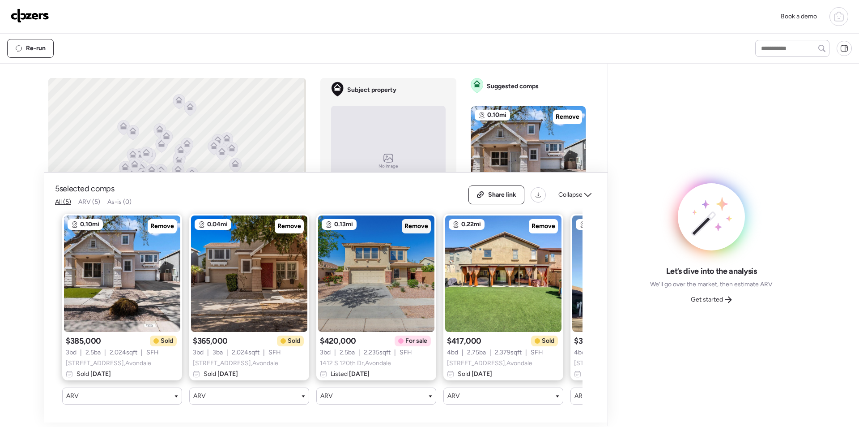
click at [418, 222] on span "Remove" at bounding box center [417, 226] width 24 height 9
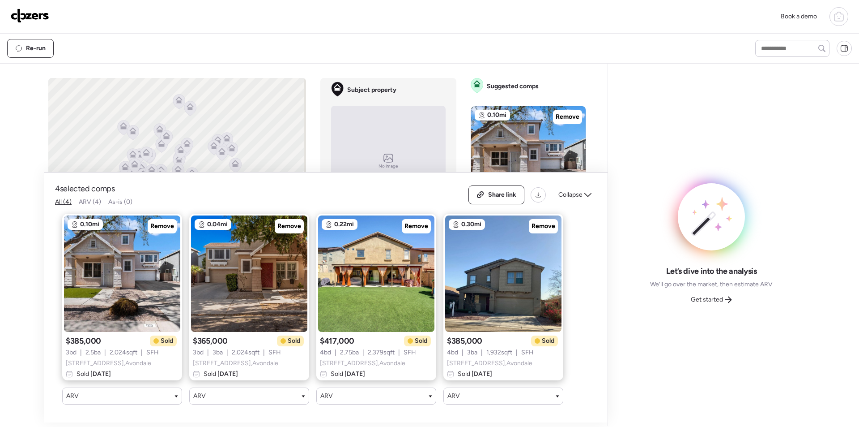
click at [583, 191] on div "Collapse" at bounding box center [575, 195] width 44 height 14
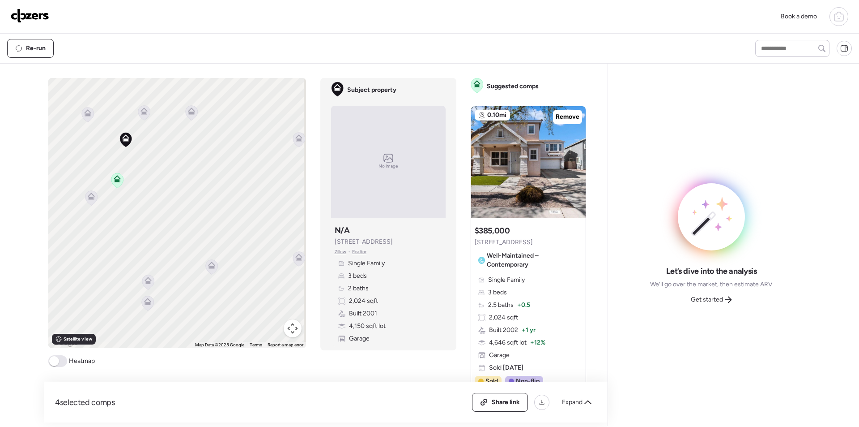
click at [88, 196] on icon at bounding box center [91, 195] width 7 height 7
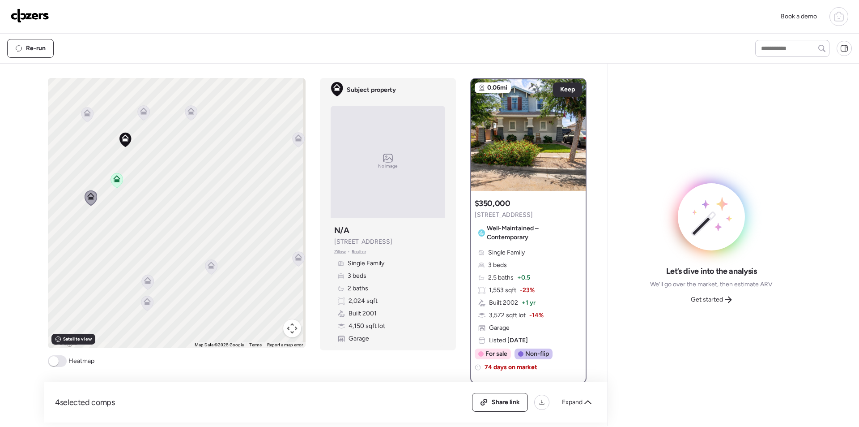
click at [86, 113] on icon at bounding box center [87, 112] width 7 height 7
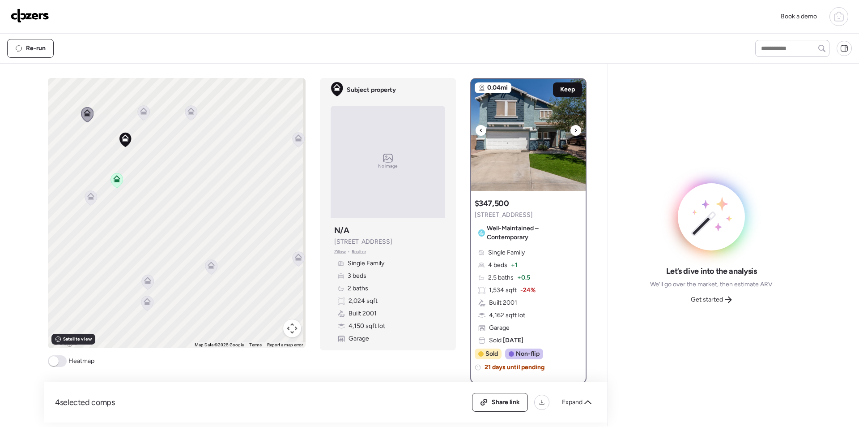
click at [560, 91] on span "Keep" at bounding box center [567, 89] width 15 height 9
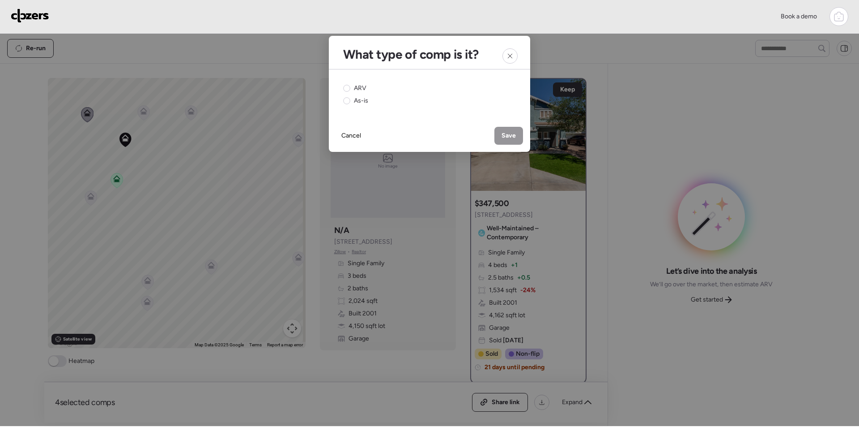
drag, startPoint x: 345, startPoint y: 83, endPoint x: 352, endPoint y: 88, distance: 8.7
click at [345, 84] on div "ARV As-is" at bounding box center [429, 94] width 201 height 50
click at [353, 88] on div "ARV" at bounding box center [354, 88] width 23 height 9
drag, startPoint x: 503, startPoint y: 134, endPoint x: 320, endPoint y: 175, distance: 187.5
click at [502, 135] on span "Save" at bounding box center [509, 135] width 14 height 9
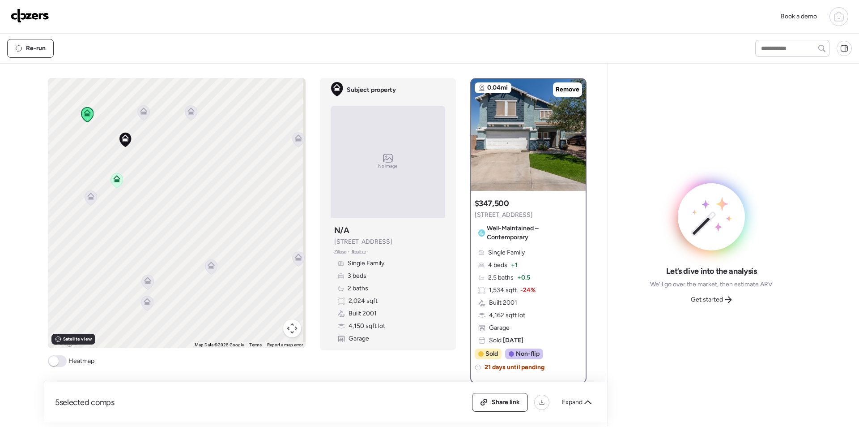
click at [141, 118] on icon at bounding box center [143, 112] width 12 height 15
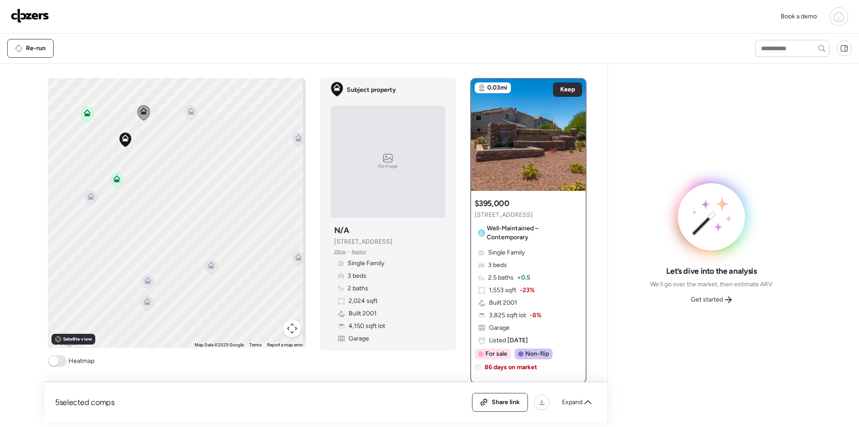
click at [189, 112] on icon at bounding box center [191, 112] width 6 height 3
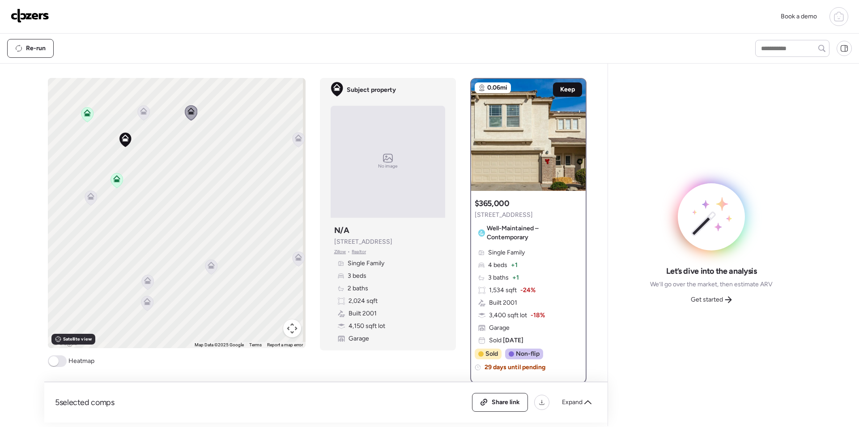
click at [560, 94] on span "Keep" at bounding box center [567, 89] width 15 height 9
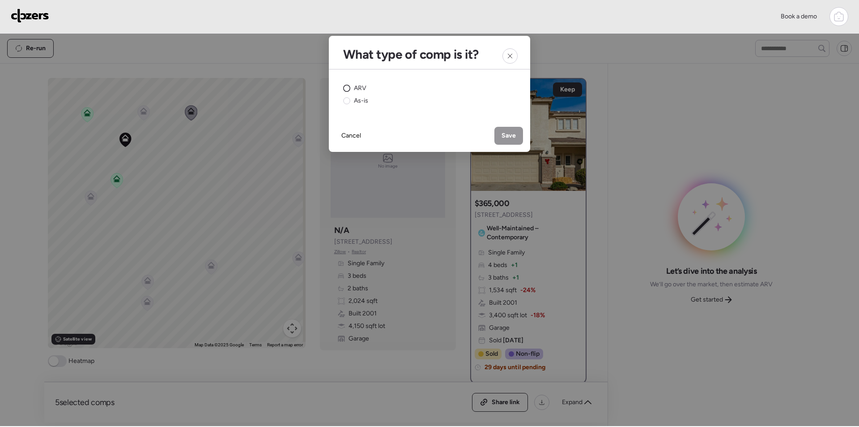
click at [362, 88] on span "ARV" at bounding box center [360, 88] width 13 height 9
click at [511, 137] on span "Save" at bounding box center [509, 135] width 14 height 9
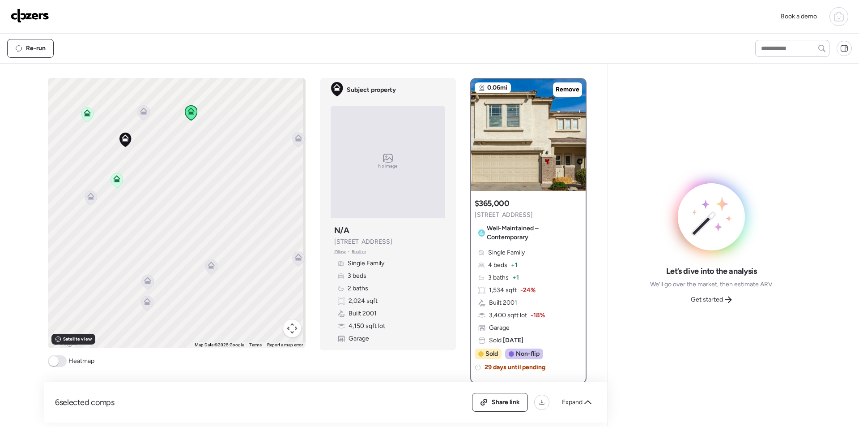
click at [294, 143] on icon at bounding box center [298, 139] width 12 height 15
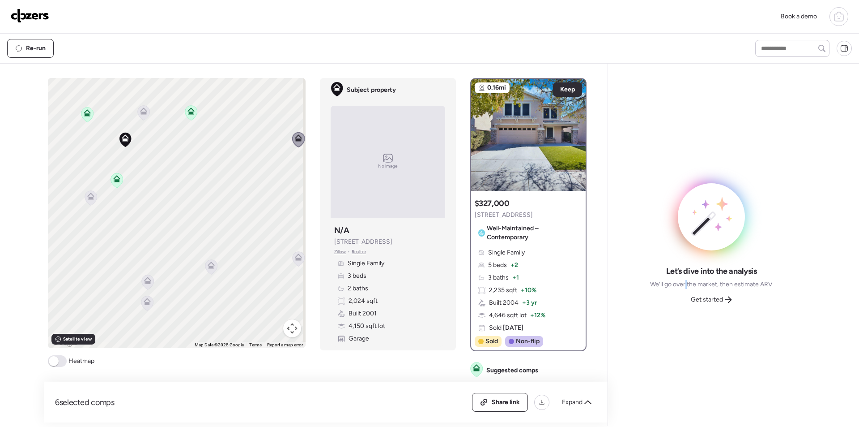
click at [689, 288] on span "We’ll go over the market, then estimate ARV" at bounding box center [711, 284] width 123 height 9
click at [705, 298] on span "Get started" at bounding box center [707, 299] width 32 height 9
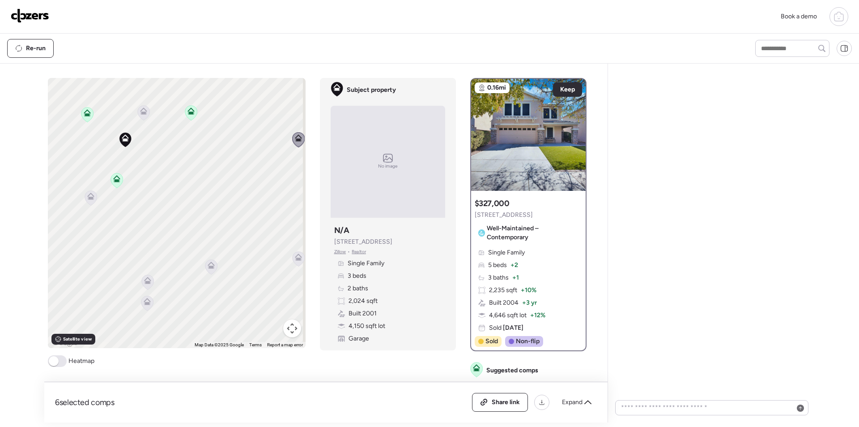
drag, startPoint x: 128, startPoint y: 191, endPoint x: 158, endPoint y: 186, distance: 30.5
click at [148, 188] on div "To activate drag with keyboard, press Alt + Enter. Once in keyboard drag state,…" at bounding box center [177, 213] width 258 height 270
click at [440, 267] on div "Subject property N/A 12027 W Belmont Dr Zillow • Realtor Single Family 3 beds 2…" at bounding box center [388, 283] width 115 height 125
click at [212, 36] on div "Re-run" at bounding box center [429, 49] width 859 height 30
click at [35, 51] on span "Re-run" at bounding box center [36, 48] width 20 height 9
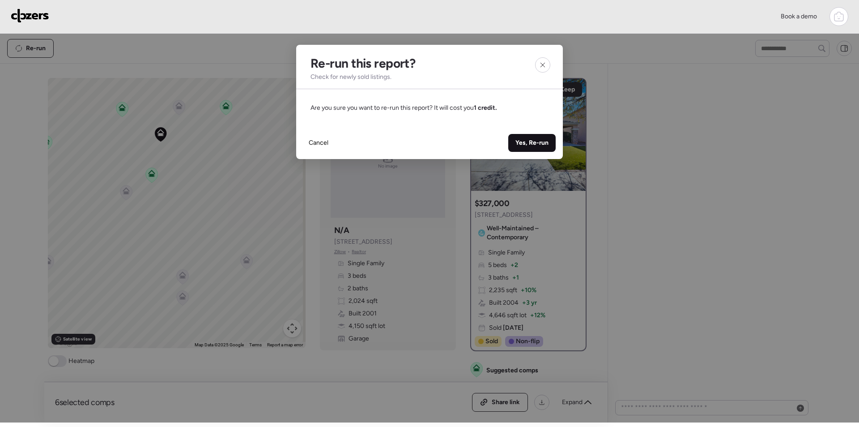
click at [539, 137] on div "Yes, Re-run" at bounding box center [531, 143] width 47 height 18
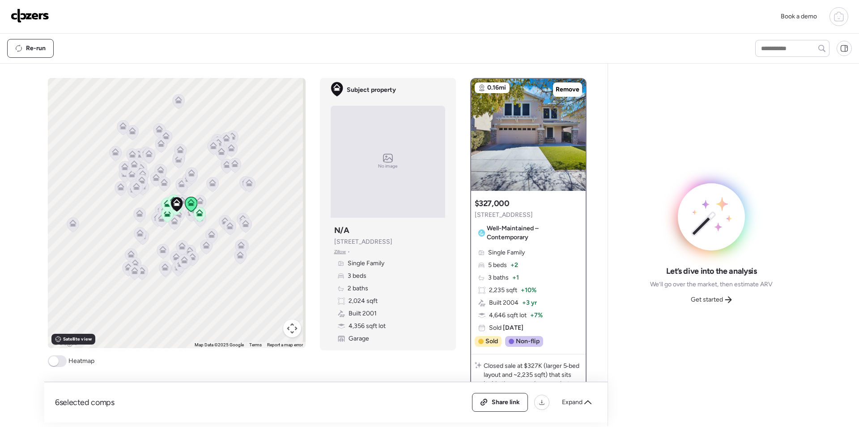
click at [696, 302] on span "Get started" at bounding box center [707, 299] width 32 height 9
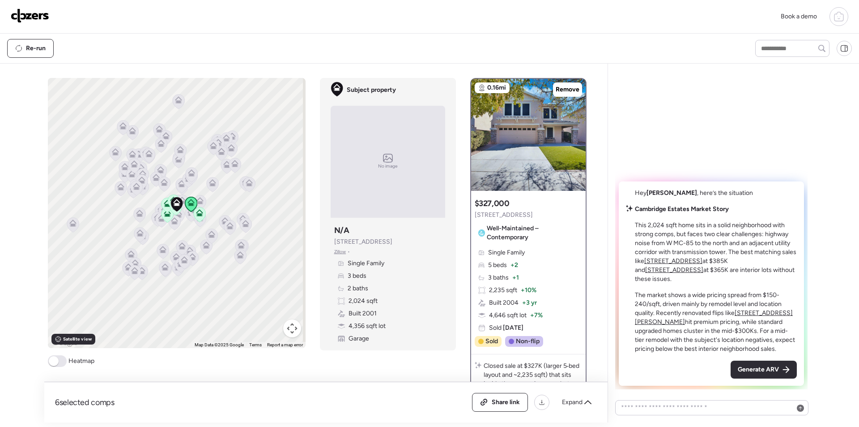
drag, startPoint x: 744, startPoint y: 372, endPoint x: 739, endPoint y: 367, distance: 7.3
click at [741, 369] on span "Generate ARV" at bounding box center [758, 369] width 41 height 9
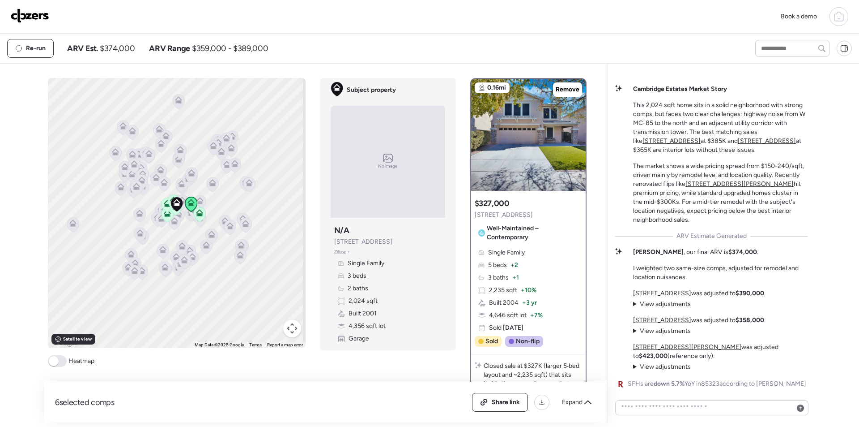
click at [115, 48] on span "$374,000" at bounding box center [117, 48] width 35 height 11
click at [117, 51] on span "$374,000" at bounding box center [117, 48] width 35 height 11
click at [580, 405] on span "Expand" at bounding box center [572, 401] width 21 height 9
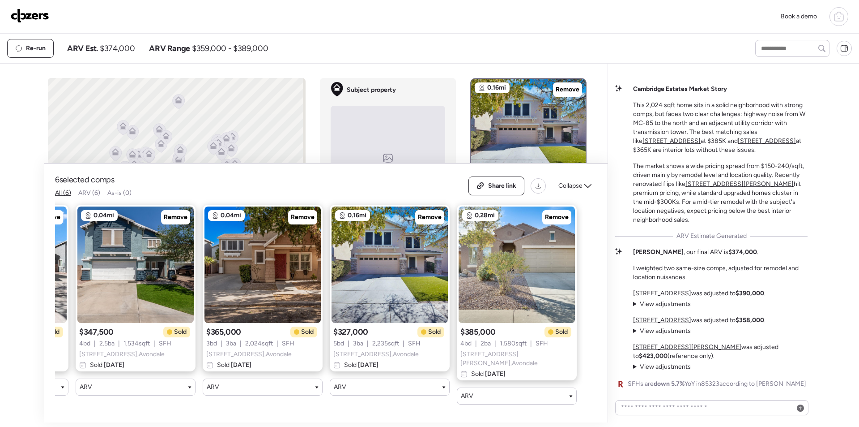
scroll to position [0, 242]
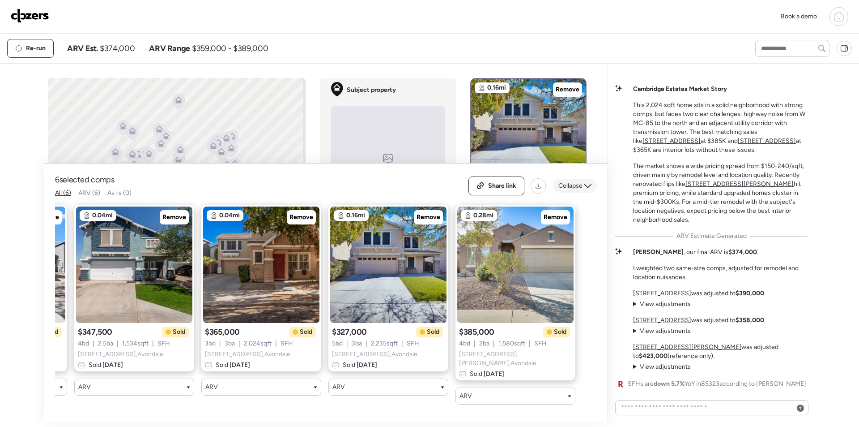
click at [568, 188] on span "Collapse" at bounding box center [571, 185] width 24 height 9
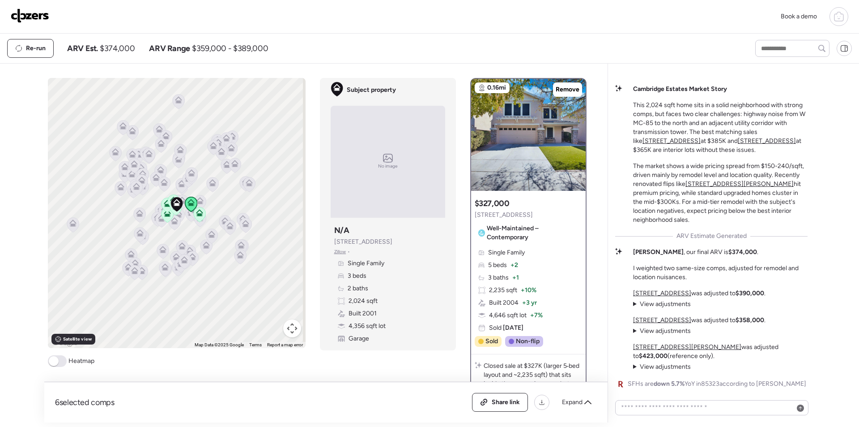
click at [121, 47] on span "$374,000" at bounding box center [117, 48] width 35 height 11
copy span "374,000"
click at [494, 404] on span "Share link" at bounding box center [506, 401] width 28 height 9
click at [29, 9] on img at bounding box center [30, 16] width 38 height 14
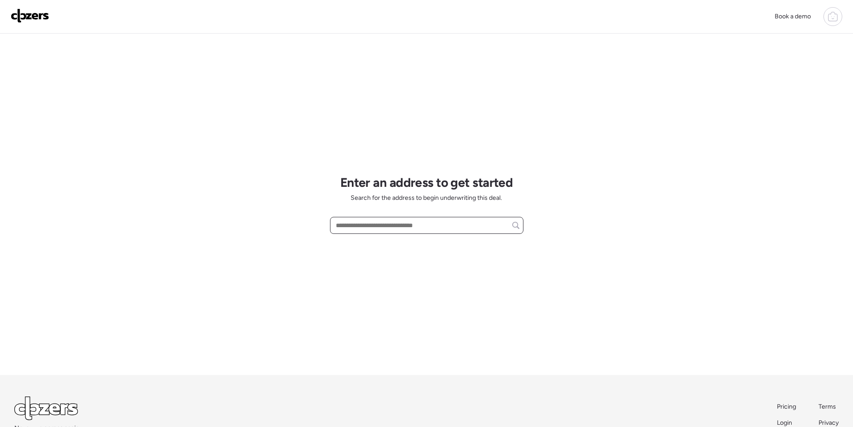
click at [383, 225] on input "text" at bounding box center [426, 225] width 185 height 13
paste input "**********"
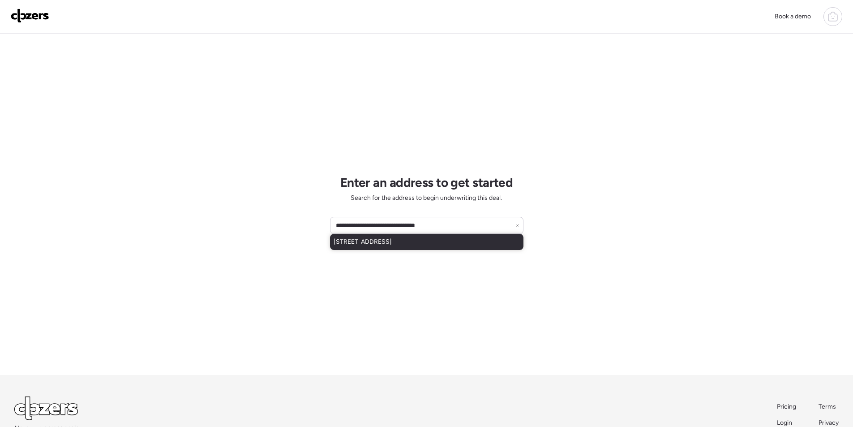
click at [380, 239] on span "[STREET_ADDRESS]" at bounding box center [362, 241] width 58 height 9
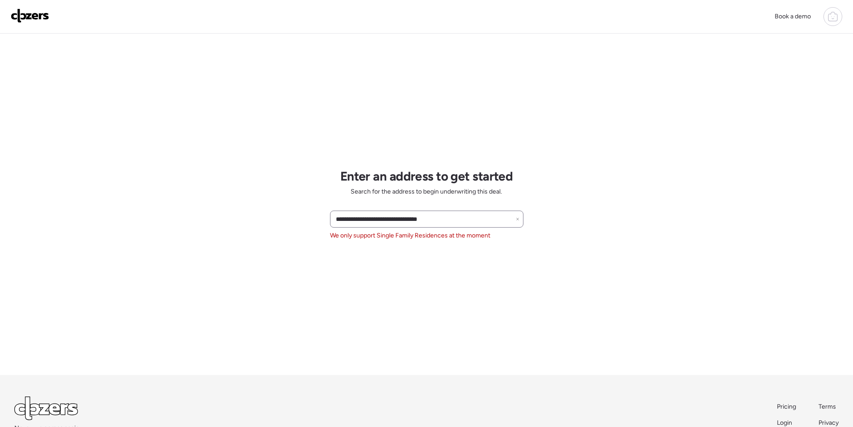
click at [382, 211] on div "**********" at bounding box center [426, 218] width 193 height 17
click at [382, 212] on div "**********" at bounding box center [426, 218] width 193 height 17
click at [384, 218] on input "**********" at bounding box center [426, 219] width 185 height 13
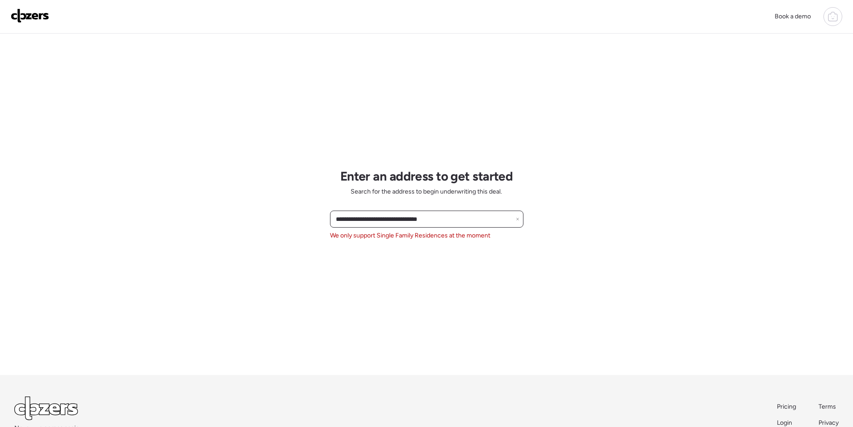
paste input "text"
click at [377, 234] on span "[STREET_ADDRESS]" at bounding box center [362, 235] width 58 height 9
type input "**********"
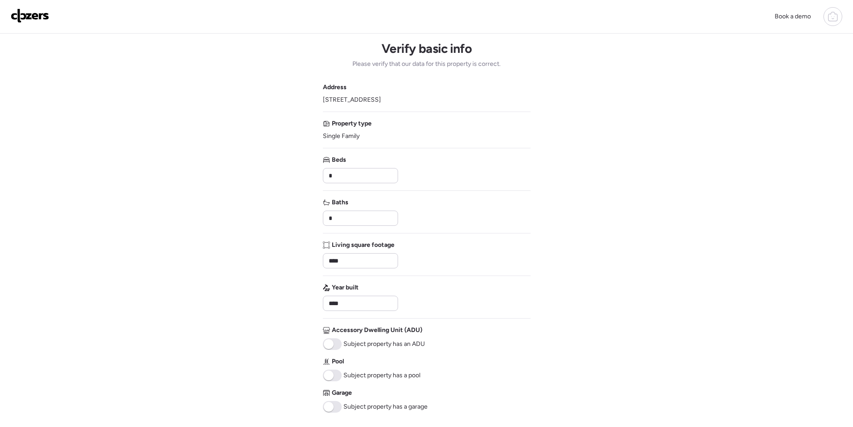
scroll to position [134, 0]
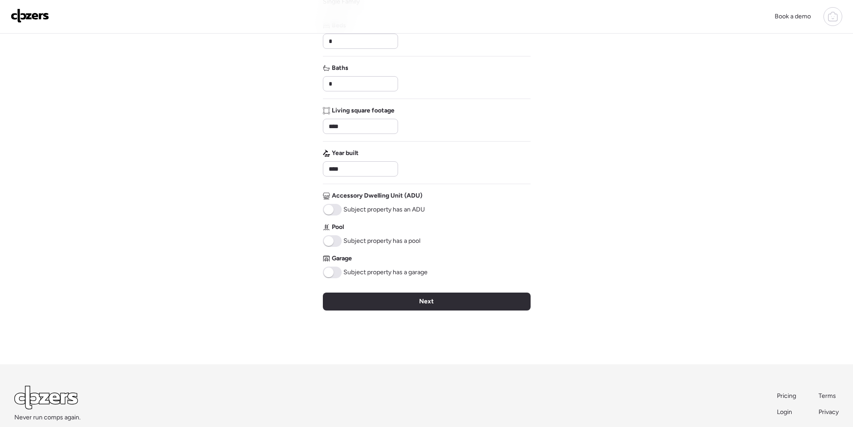
click at [336, 237] on span at bounding box center [332, 241] width 19 height 12
click at [393, 312] on div "Verify basic info Please verify that our data for this property is correct. Add…" at bounding box center [427, 131] width 208 height 465
click at [394, 303] on div "Next" at bounding box center [427, 301] width 208 height 18
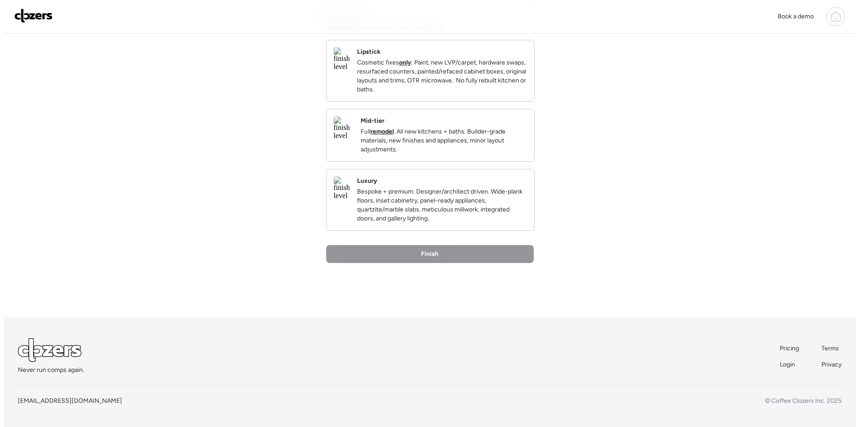
scroll to position [0, 0]
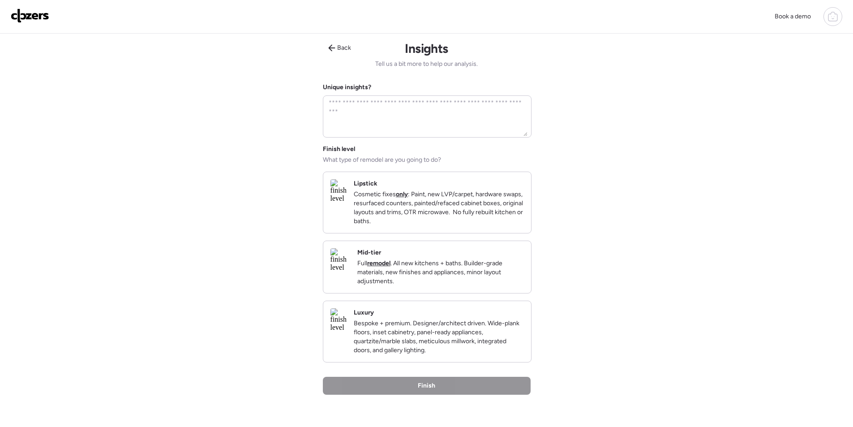
click at [382, 277] on div "Mid-tier Full remodel . All new kitchens + baths. Builder-grade materials, new …" at bounding box center [427, 267] width 208 height 52
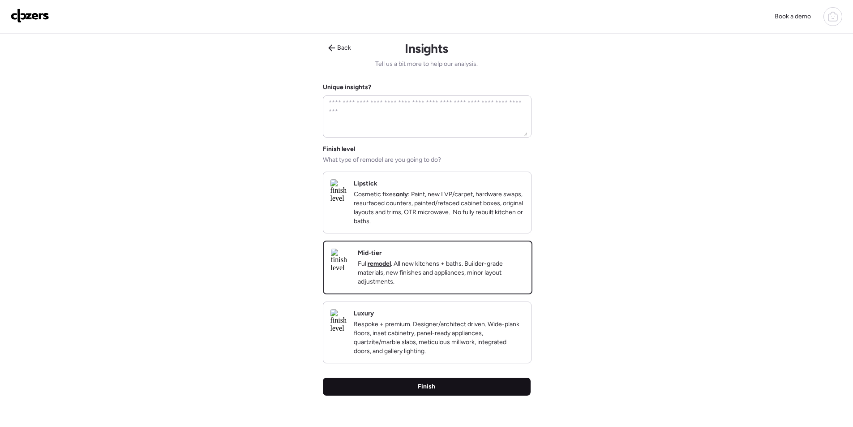
click at [385, 395] on div "Finish" at bounding box center [427, 386] width 208 height 18
